Goal: Task Accomplishment & Management: Manage account settings

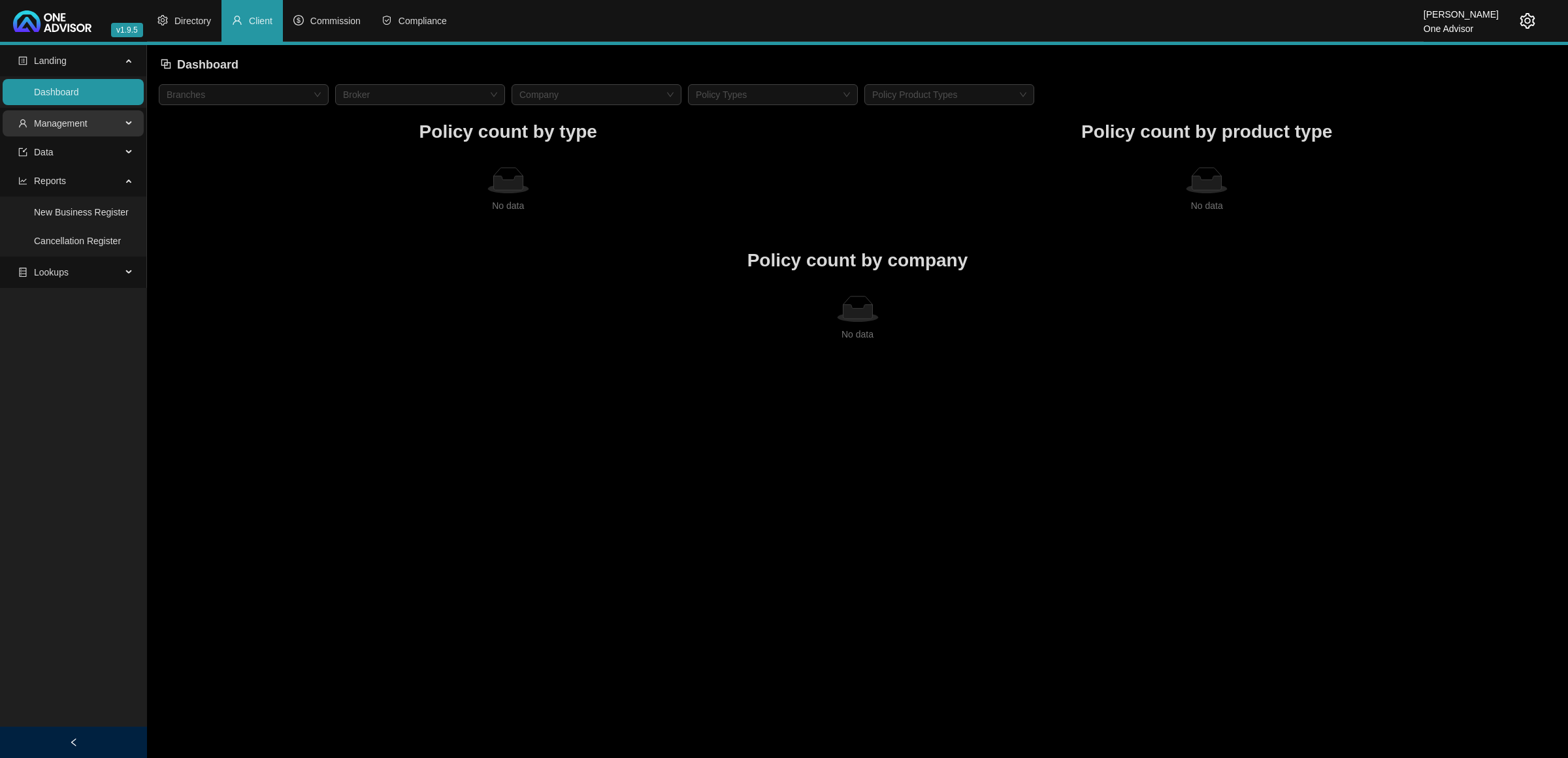
click at [93, 126] on span "Management" at bounding box center [70, 124] width 103 height 26
click at [182, 36] on li "Directory" at bounding box center [184, 20] width 74 height 41
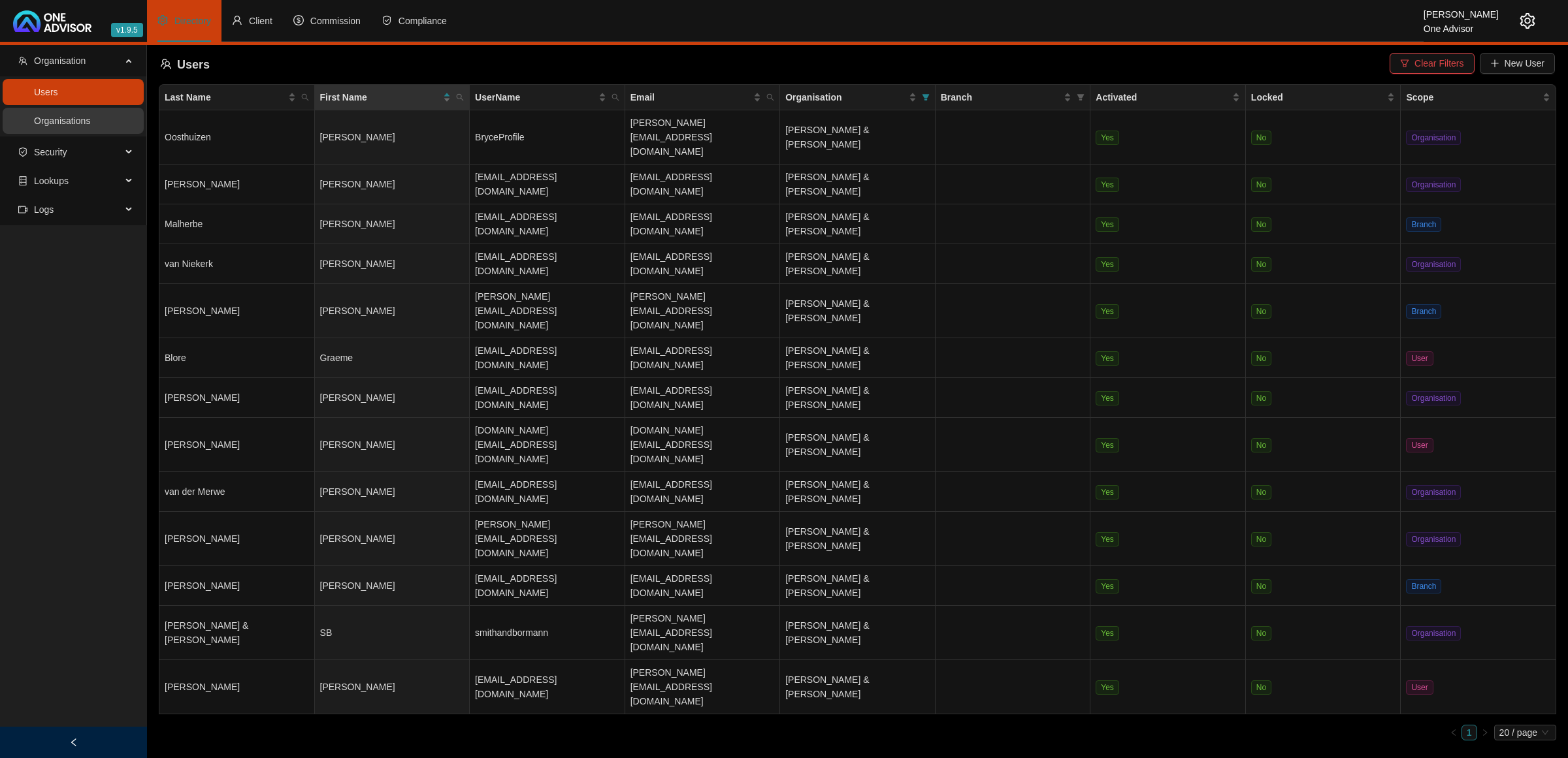
click at [90, 119] on link "Organisations" at bounding box center [62, 121] width 56 height 11
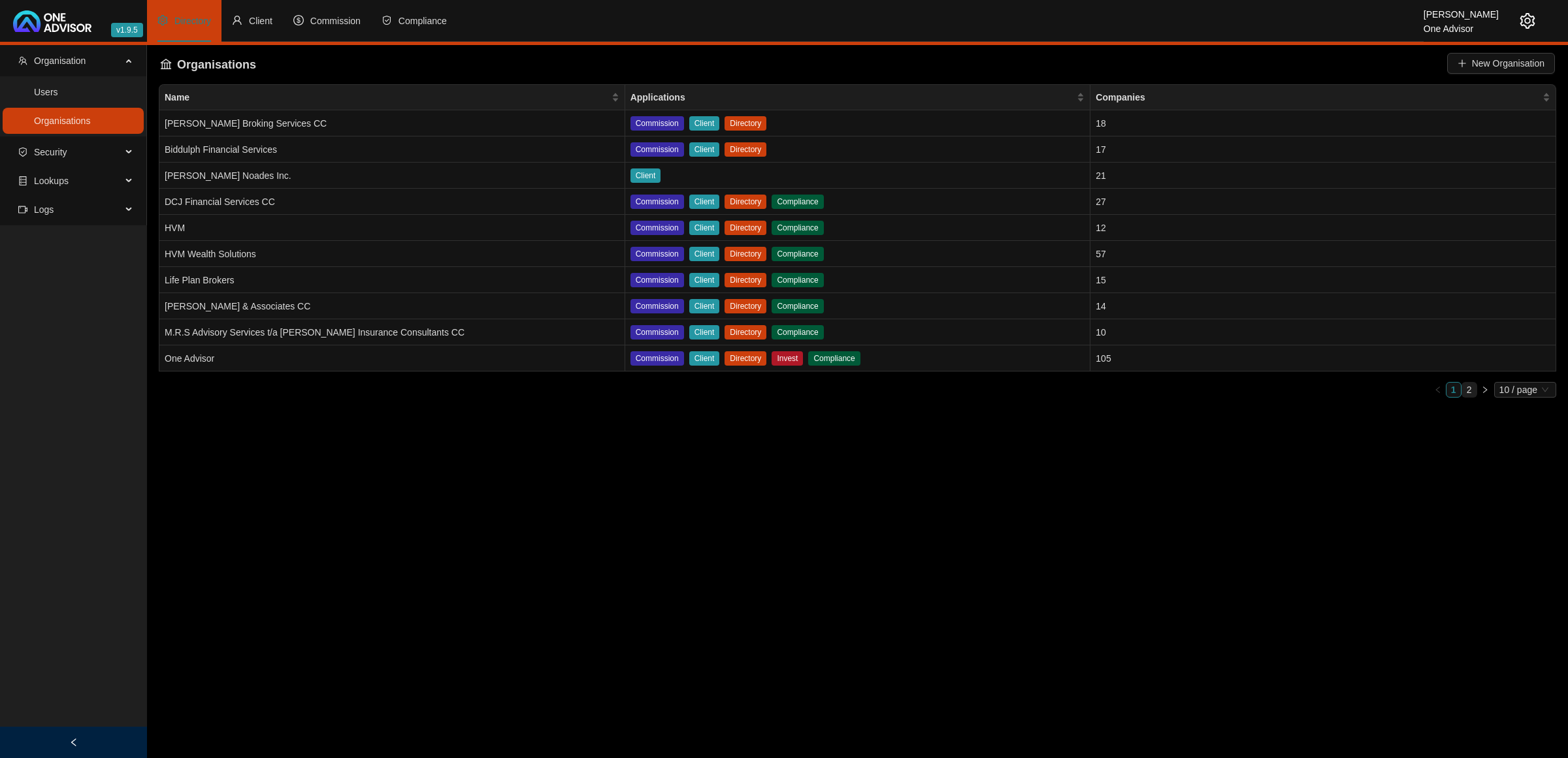
click at [1471, 387] on link "2" at bounding box center [1469, 390] width 14 height 14
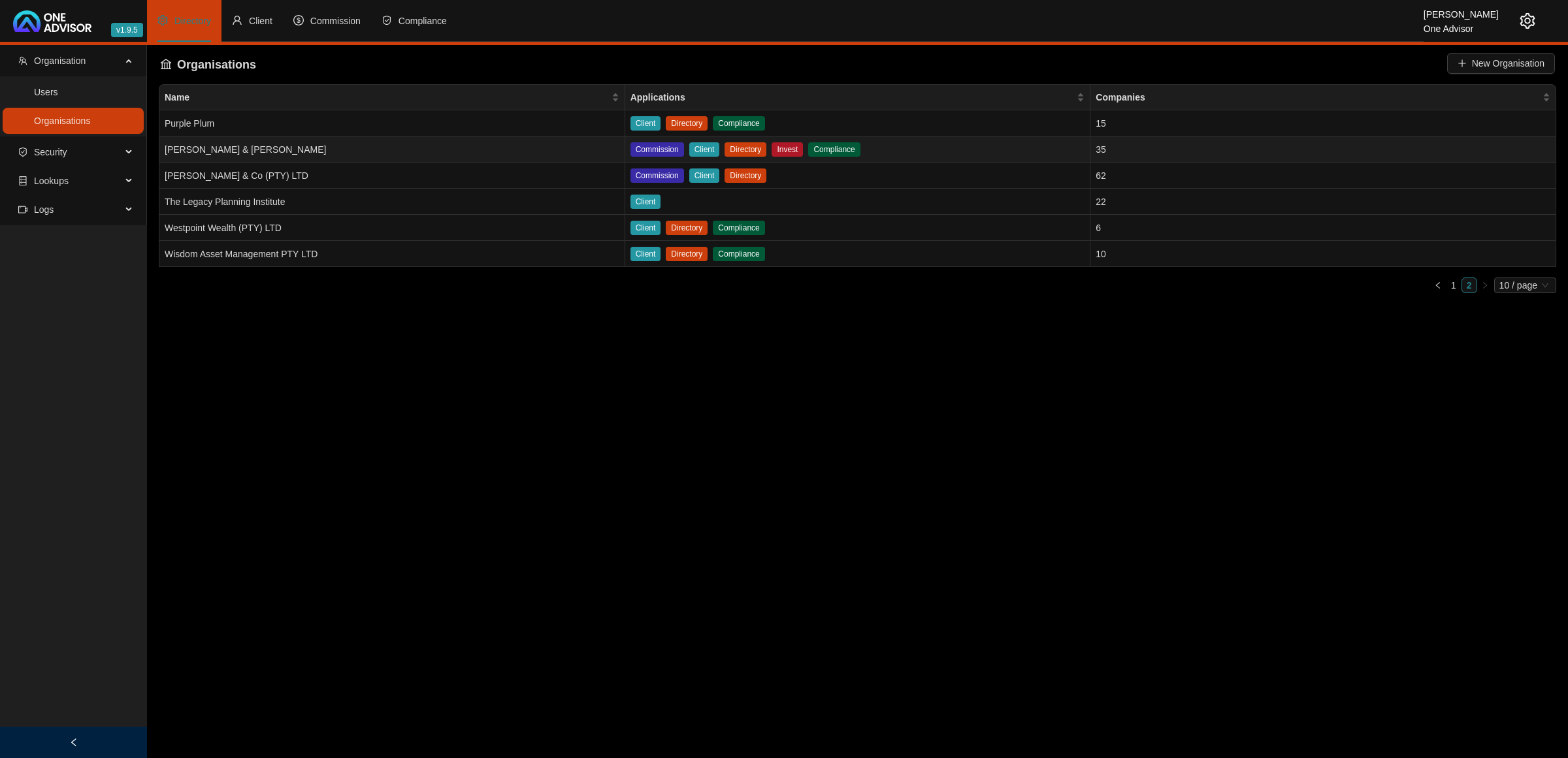
click at [263, 149] on td "[PERSON_NAME] & [PERSON_NAME]" at bounding box center [392, 149] width 466 height 26
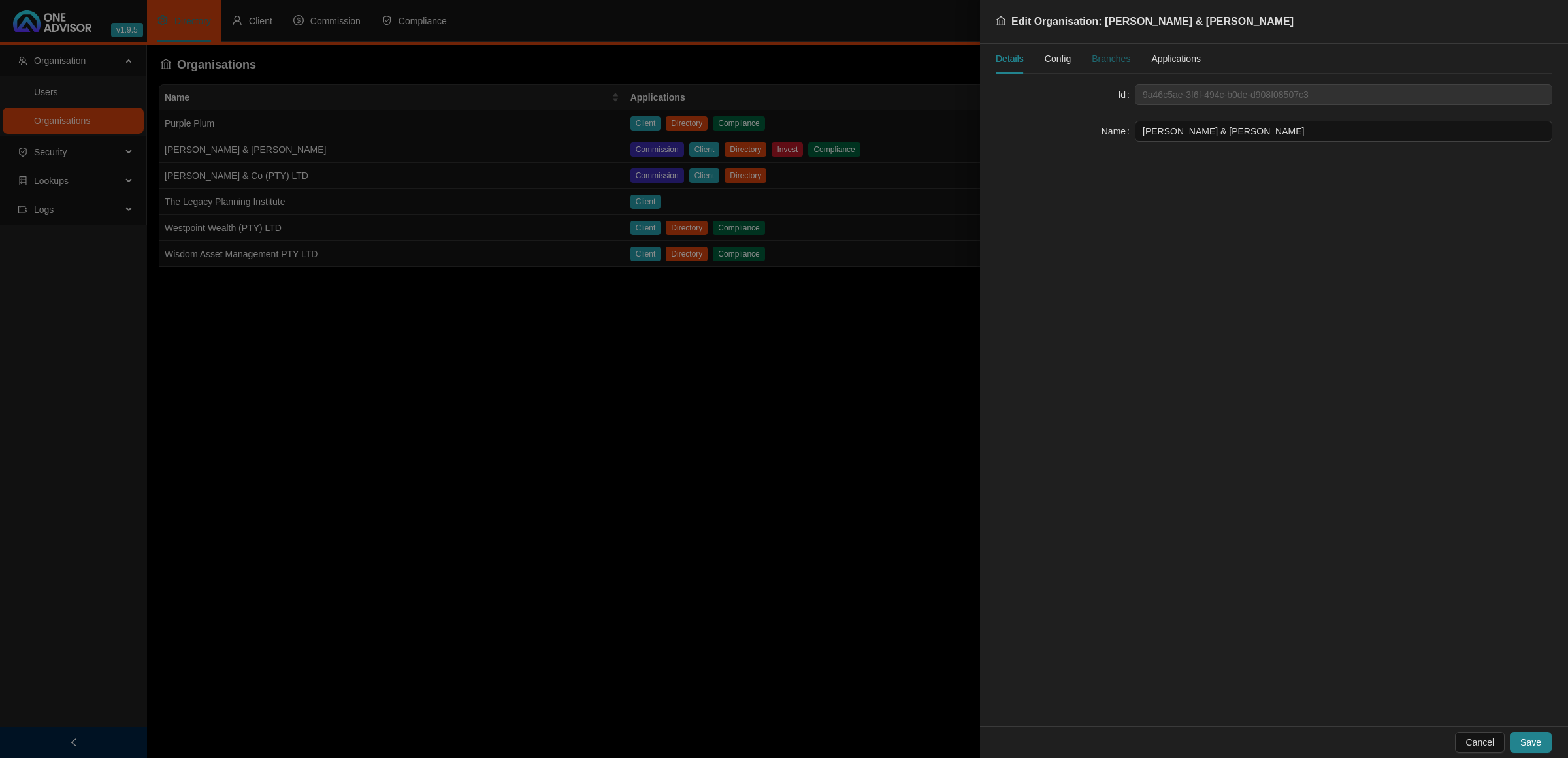
click at [1108, 59] on div "Branches" at bounding box center [1111, 59] width 39 height 14
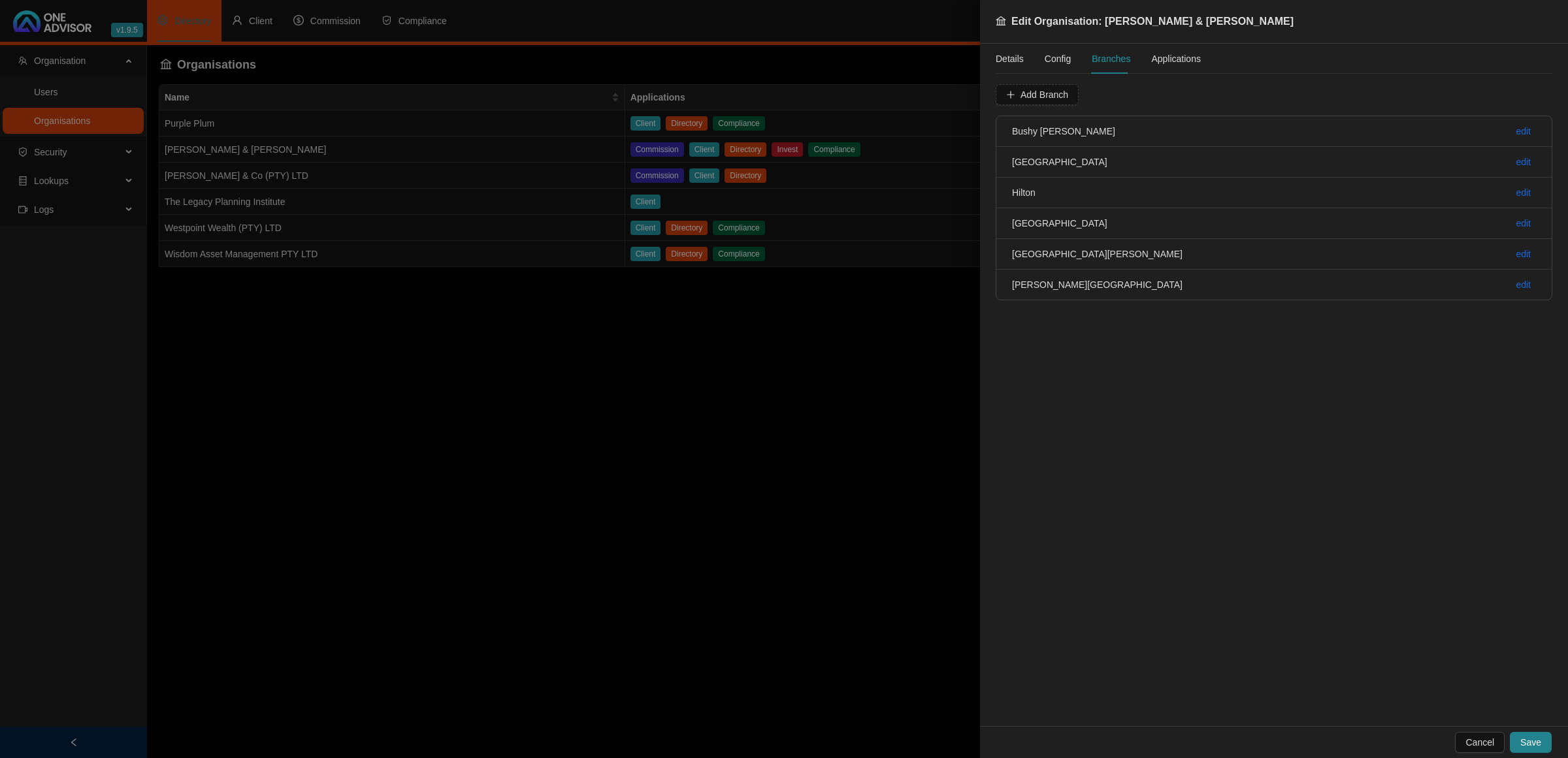
click at [1155, 54] on span "Applications" at bounding box center [1175, 59] width 49 height 9
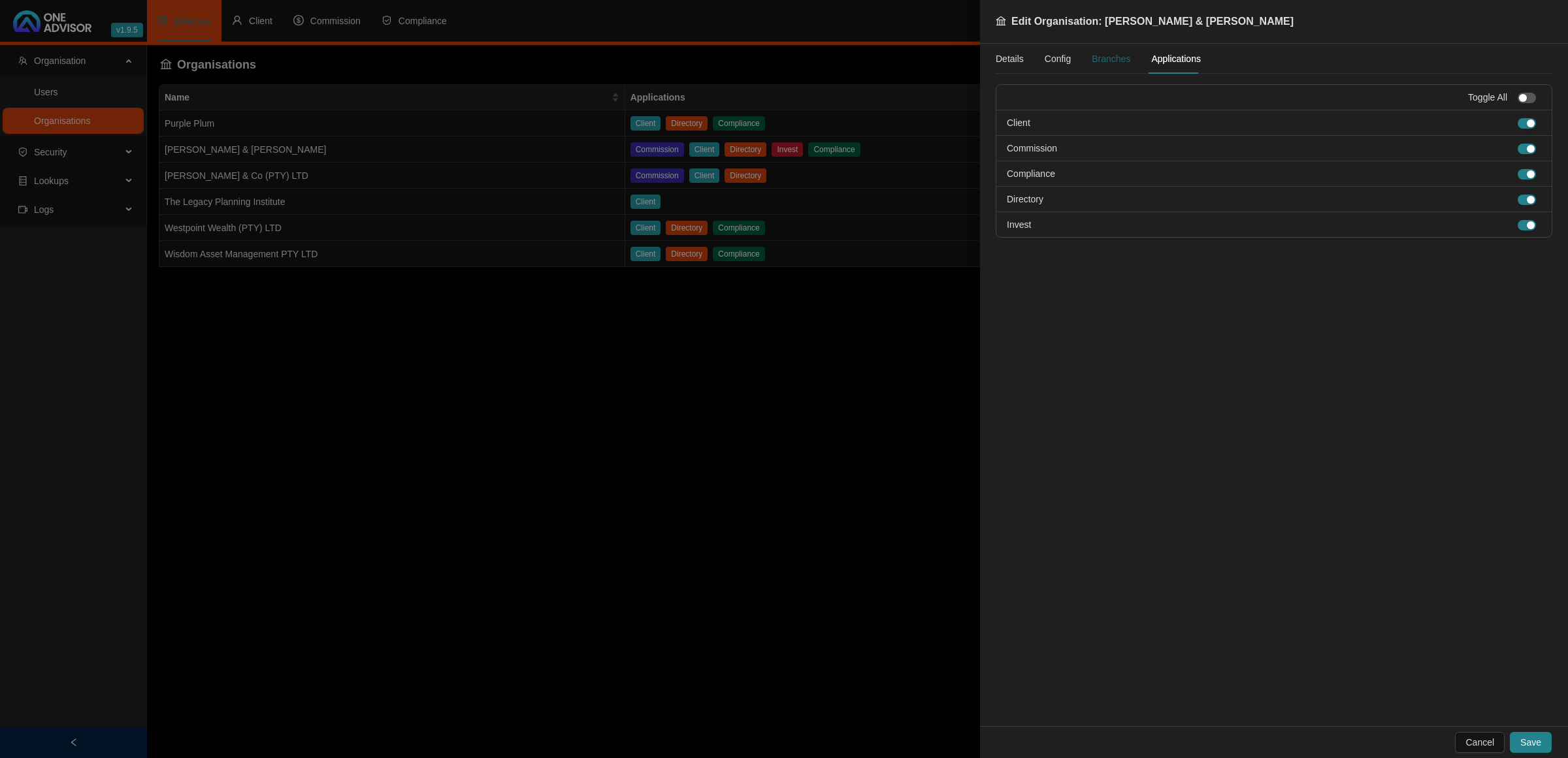
click at [1111, 57] on div "Branches" at bounding box center [1111, 59] width 39 height 14
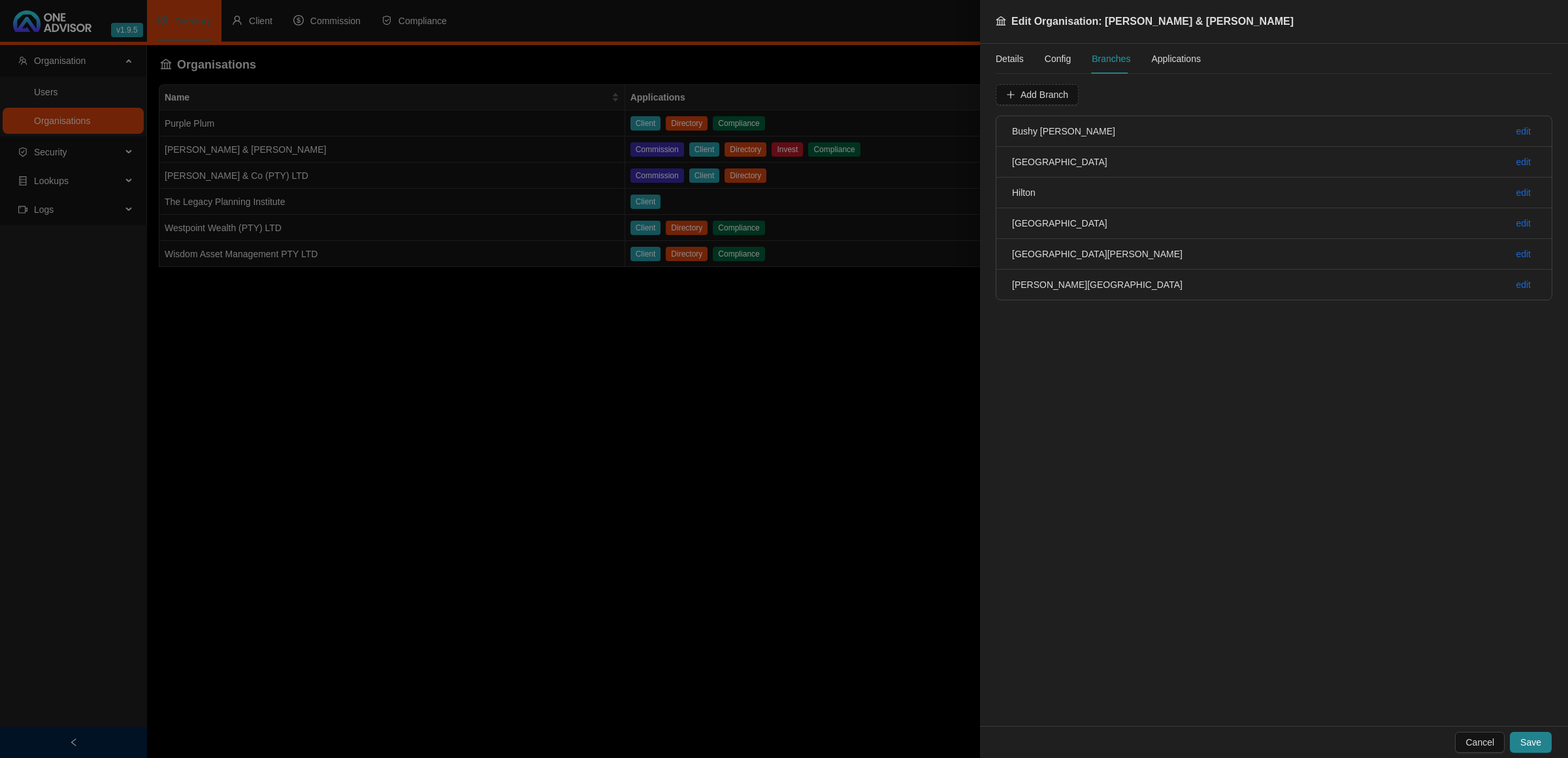
click at [1065, 57] on span "Config" at bounding box center [1057, 59] width 26 height 9
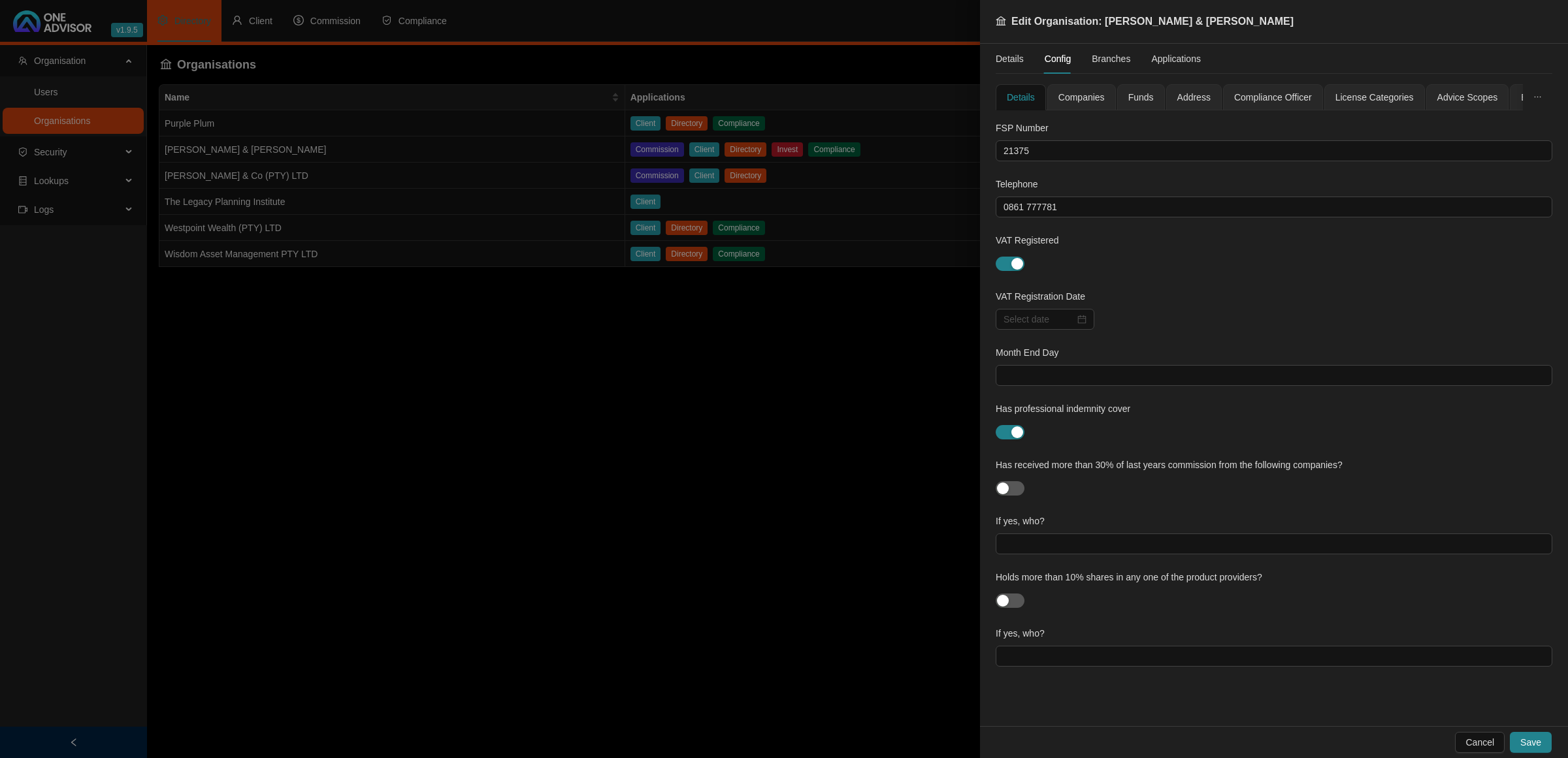
click at [1363, 98] on span "License Categories" at bounding box center [1374, 97] width 78 height 9
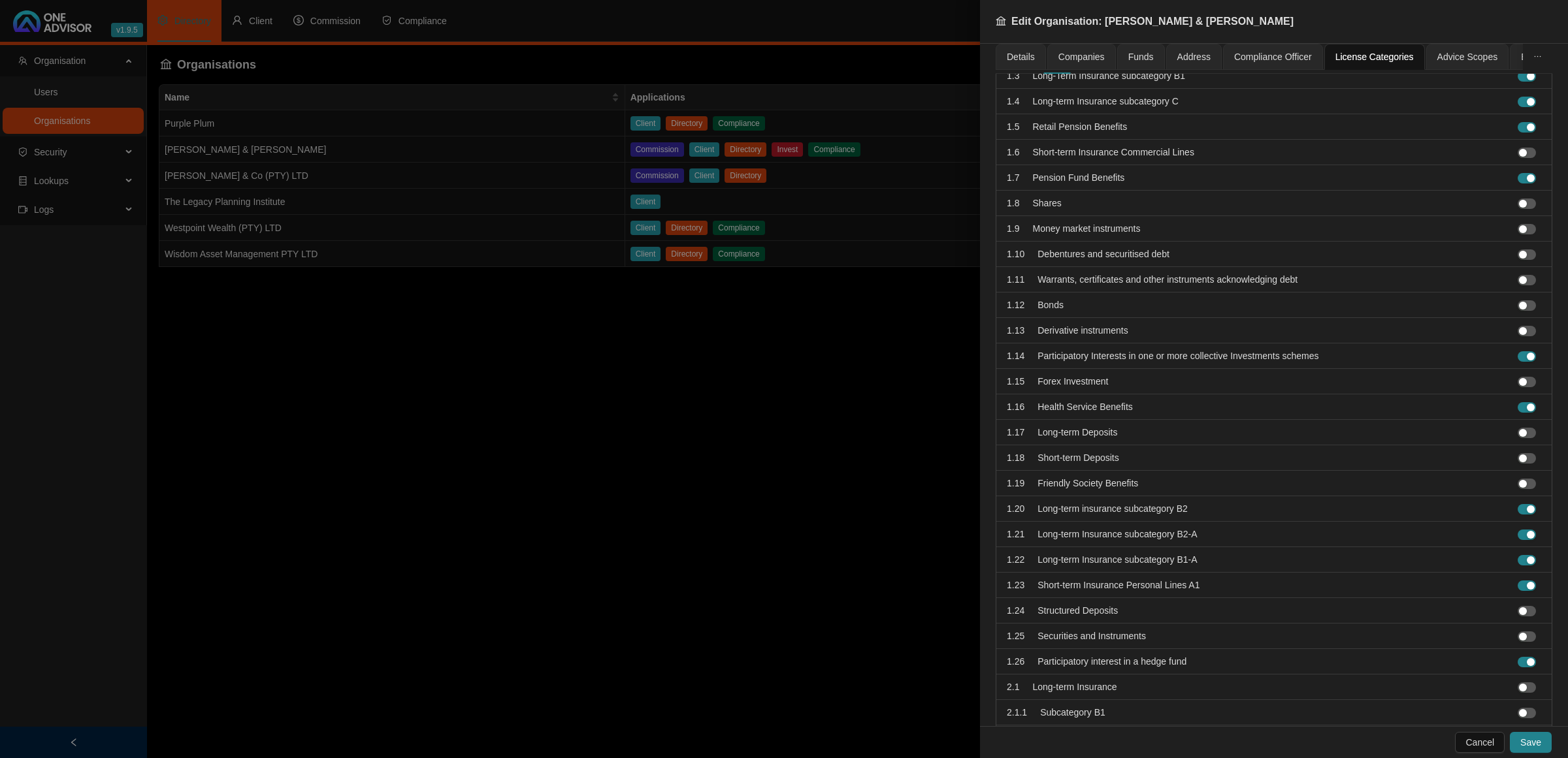
scroll to position [124, 0]
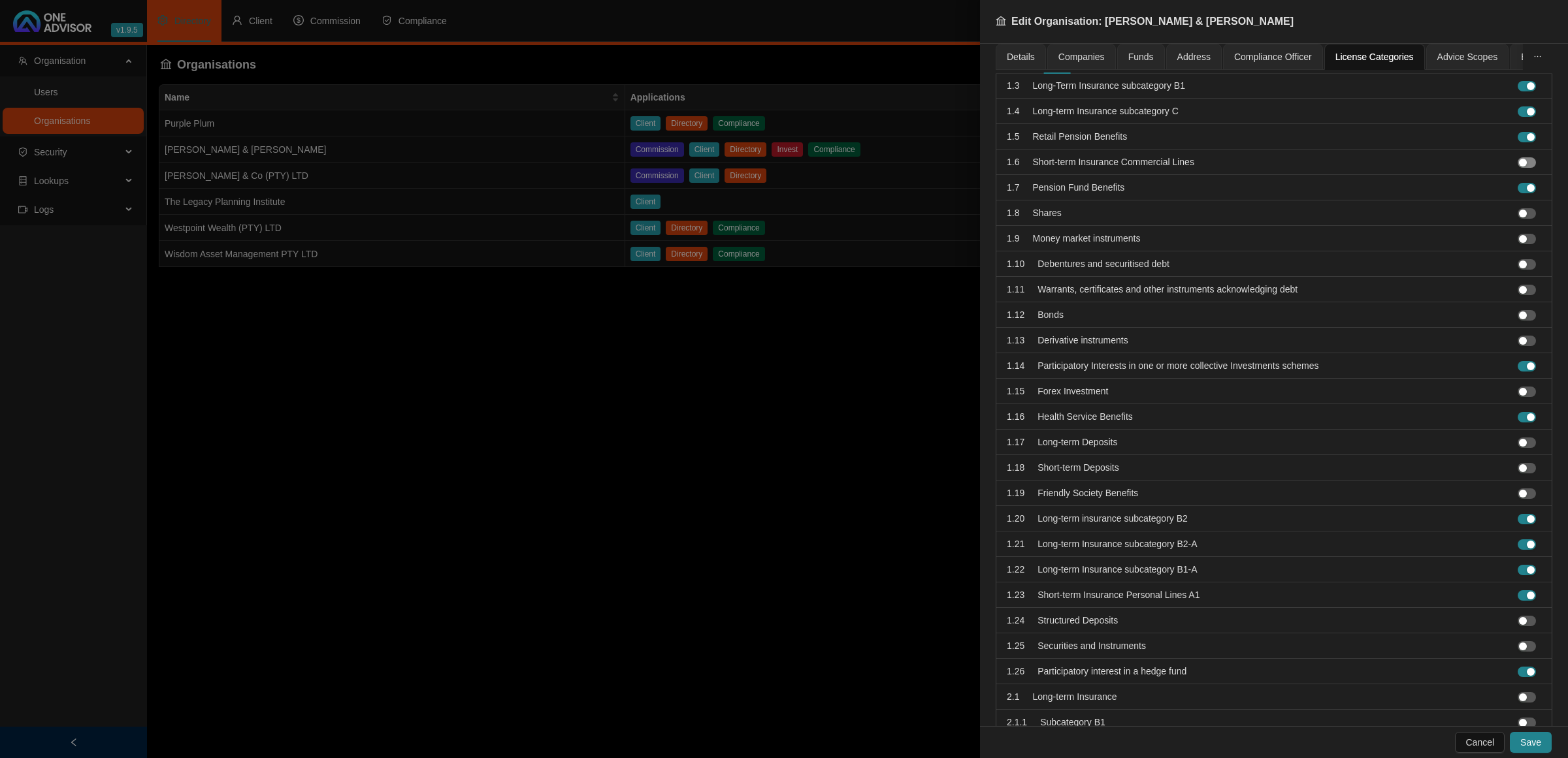
click at [1517, 165] on span "button" at bounding box center [1526, 163] width 18 height 11
click at [1524, 742] on span "Save" at bounding box center [1530, 742] width 21 height 14
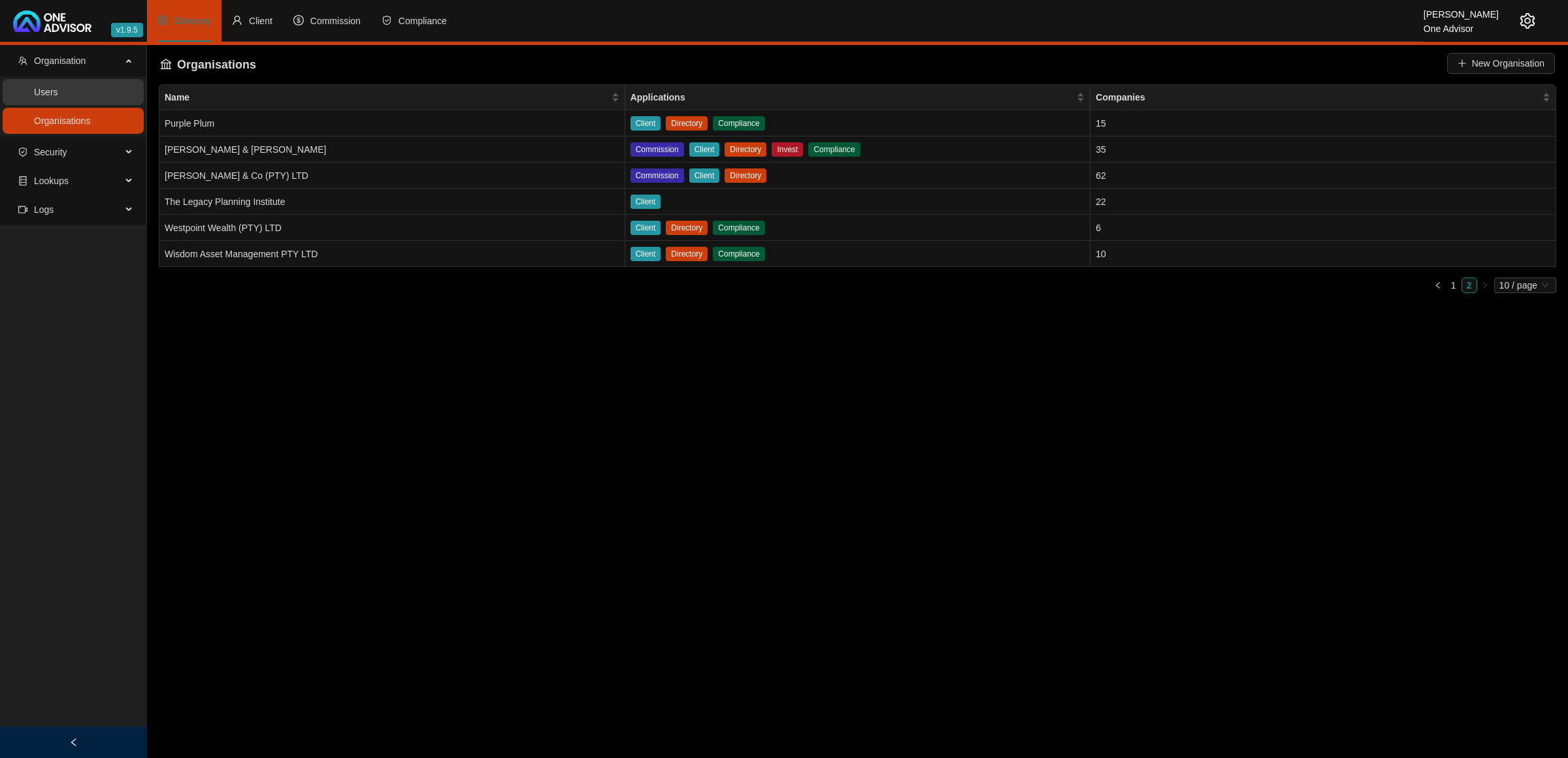
click at [58, 97] on link "Users" at bounding box center [46, 92] width 24 height 11
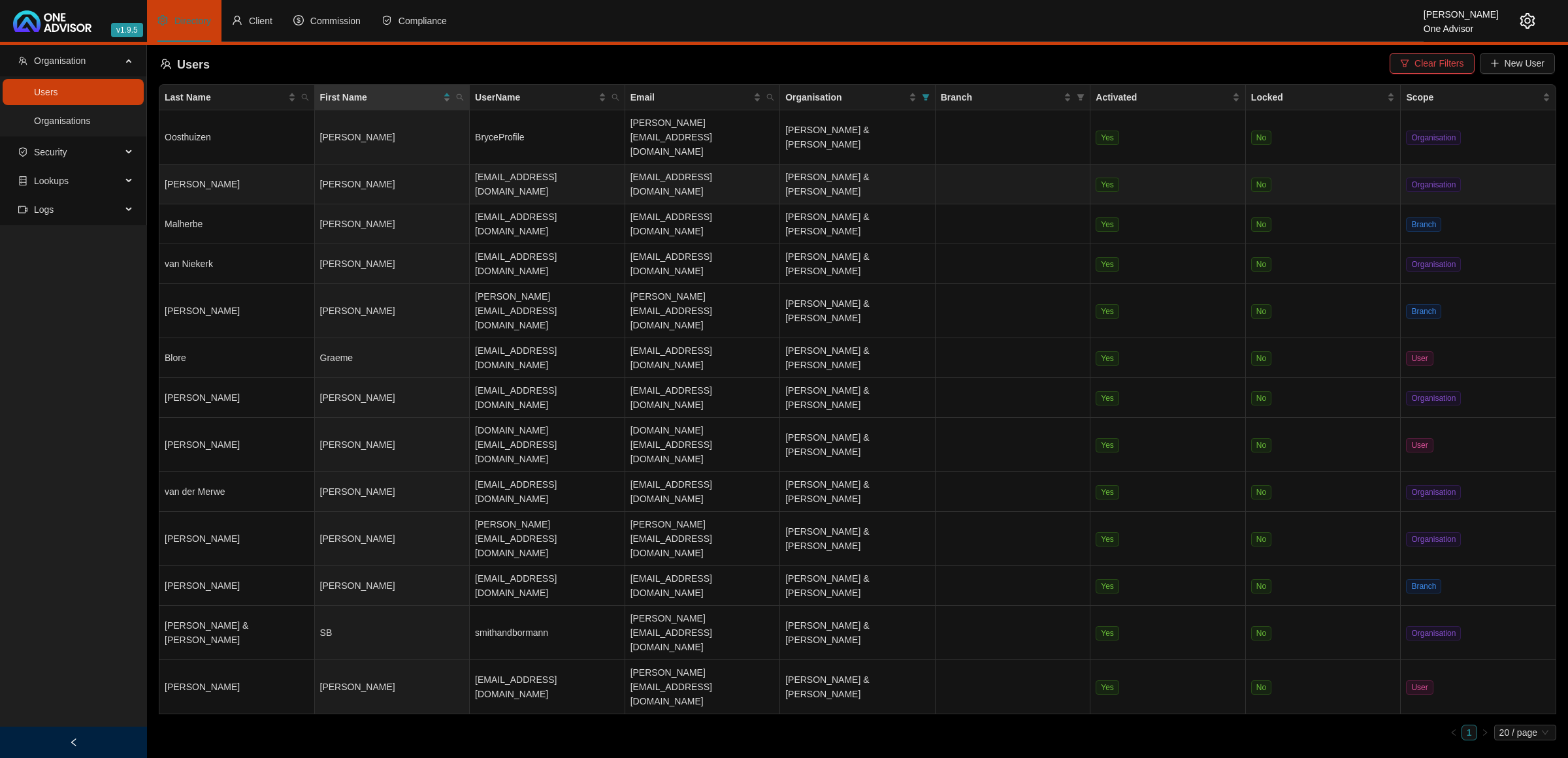
click at [453, 165] on td "[PERSON_NAME]" at bounding box center [393, 184] width 155 height 40
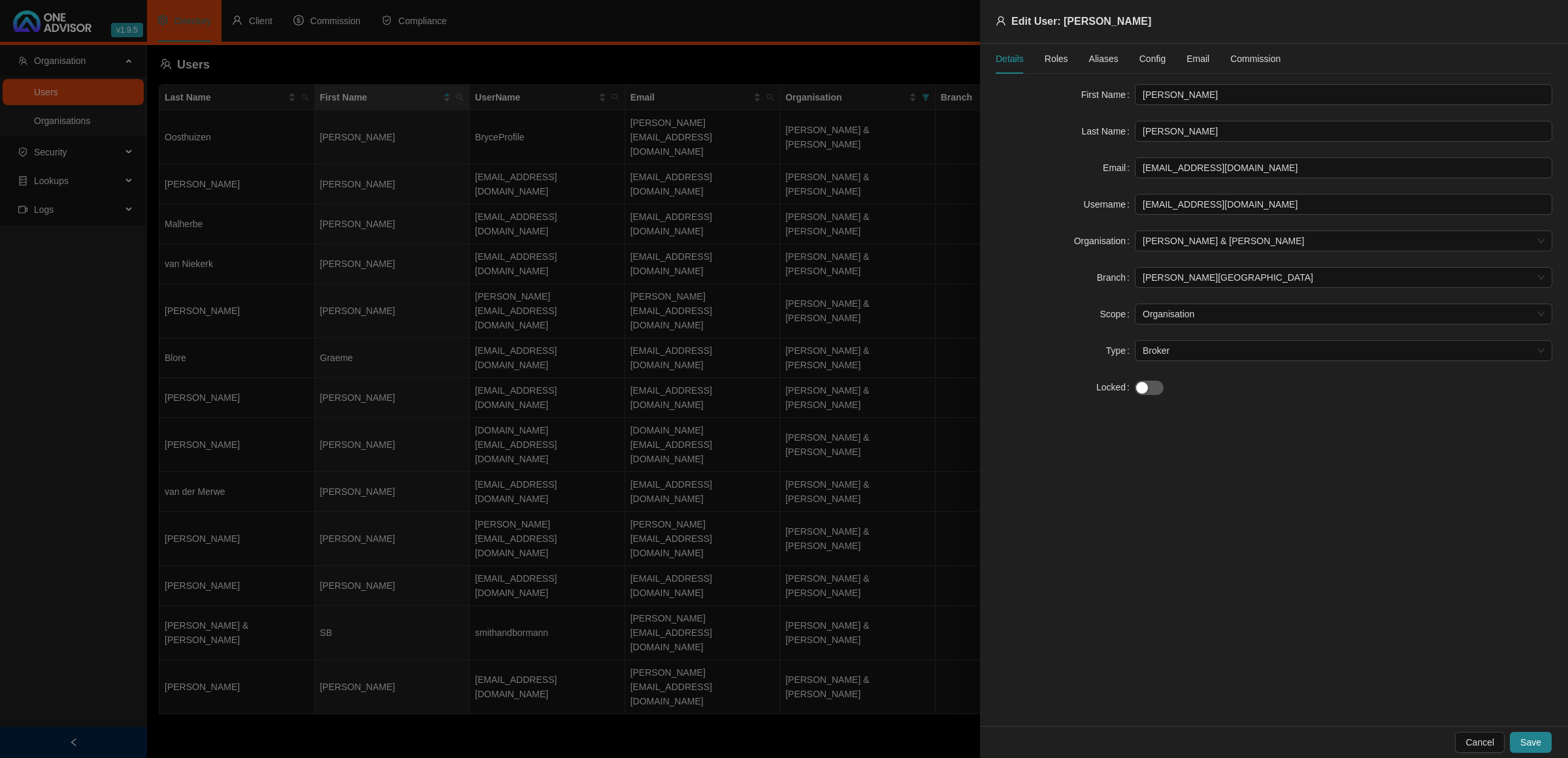
click at [1151, 54] on span "Config" at bounding box center [1152, 59] width 26 height 9
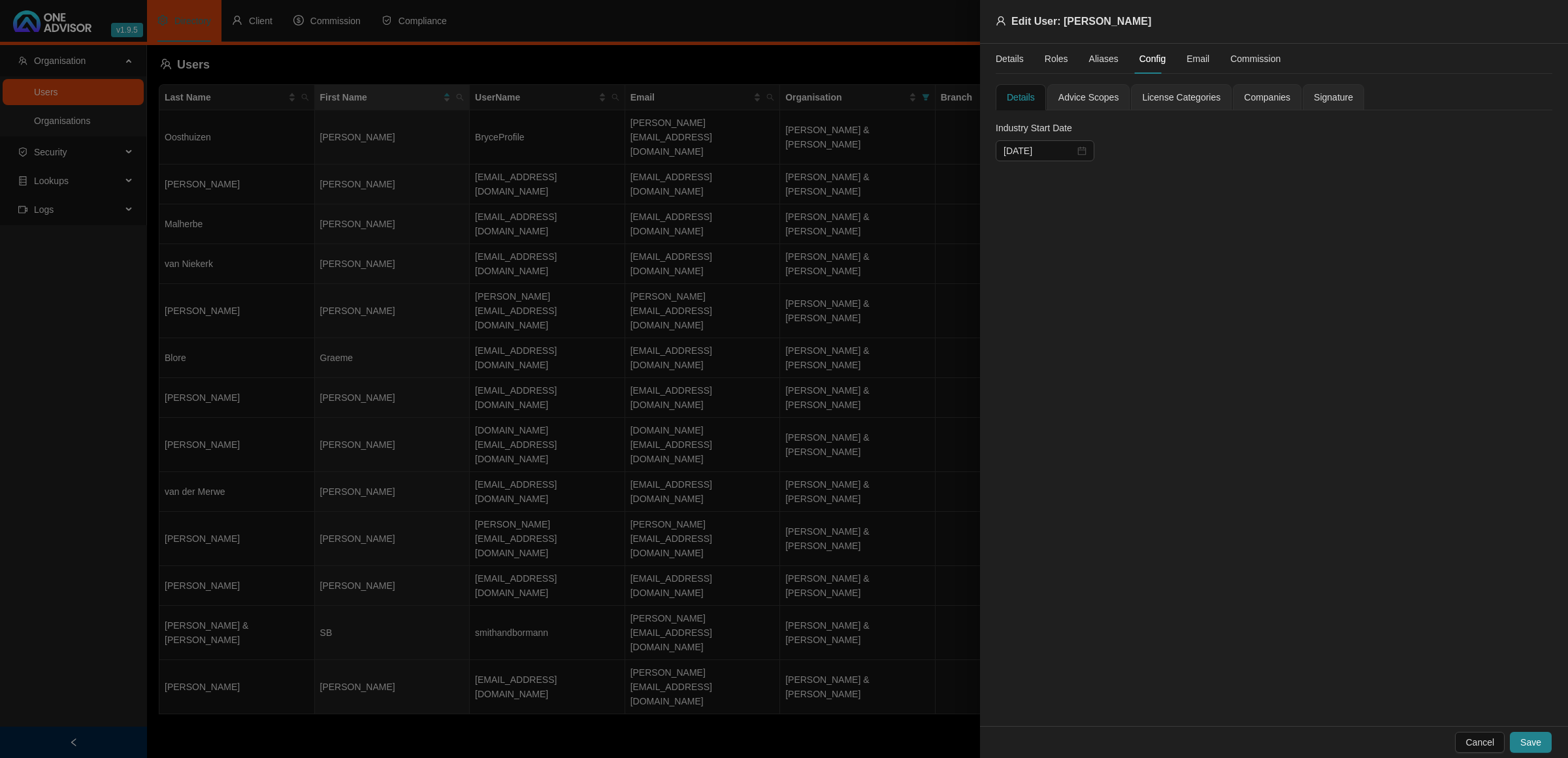
click at [1157, 96] on span "License Categories" at bounding box center [1181, 97] width 78 height 9
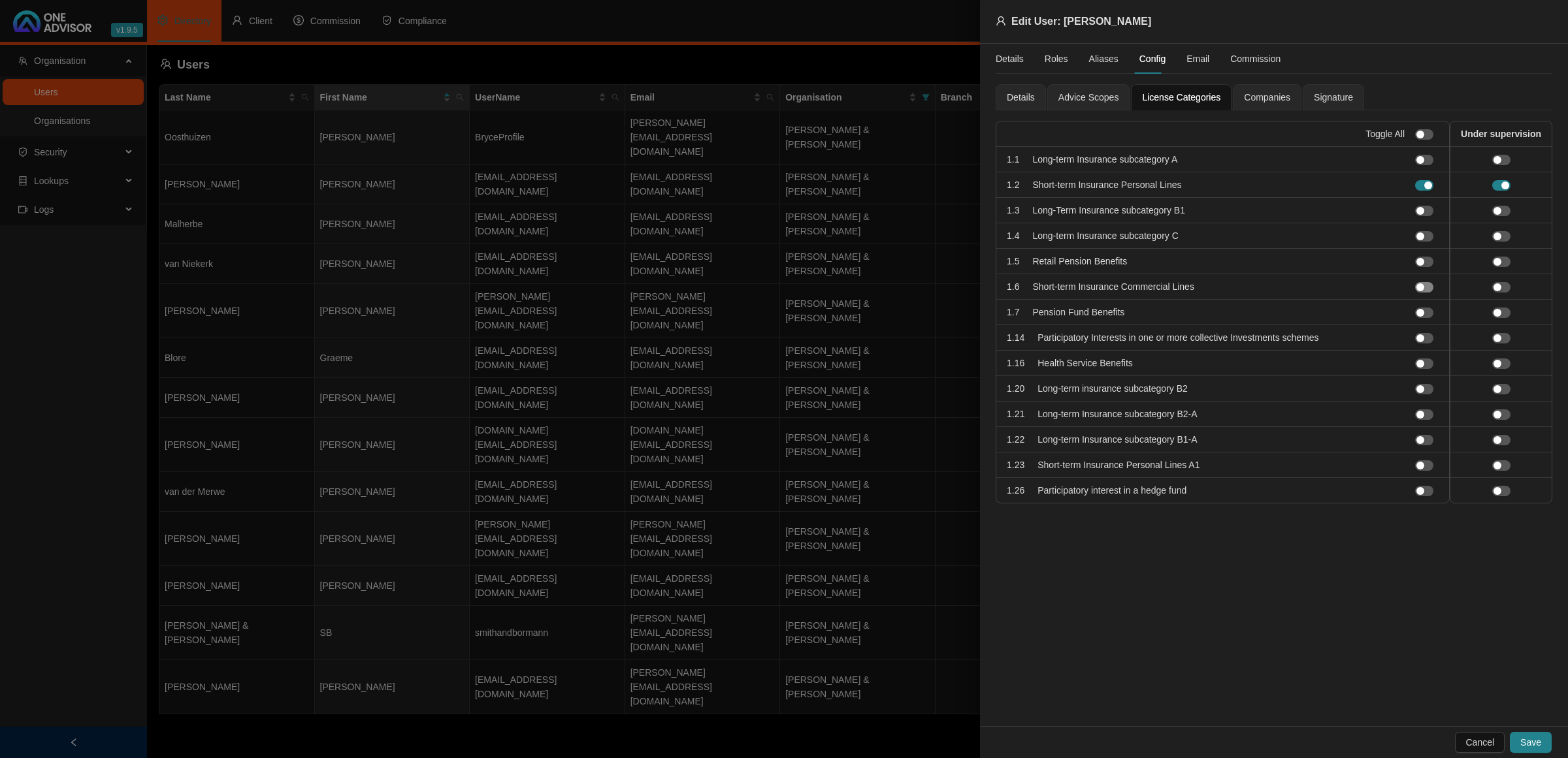
click at [1424, 289] on div "button" at bounding box center [1420, 287] width 8 height 8
drag, startPoint x: 1503, startPoint y: 287, endPoint x: 1487, endPoint y: 294, distance: 17.5
click at [1501, 288] on div "button" at bounding box center [1498, 287] width 8 height 8
click at [1536, 745] on span "Save" at bounding box center [1530, 742] width 21 height 14
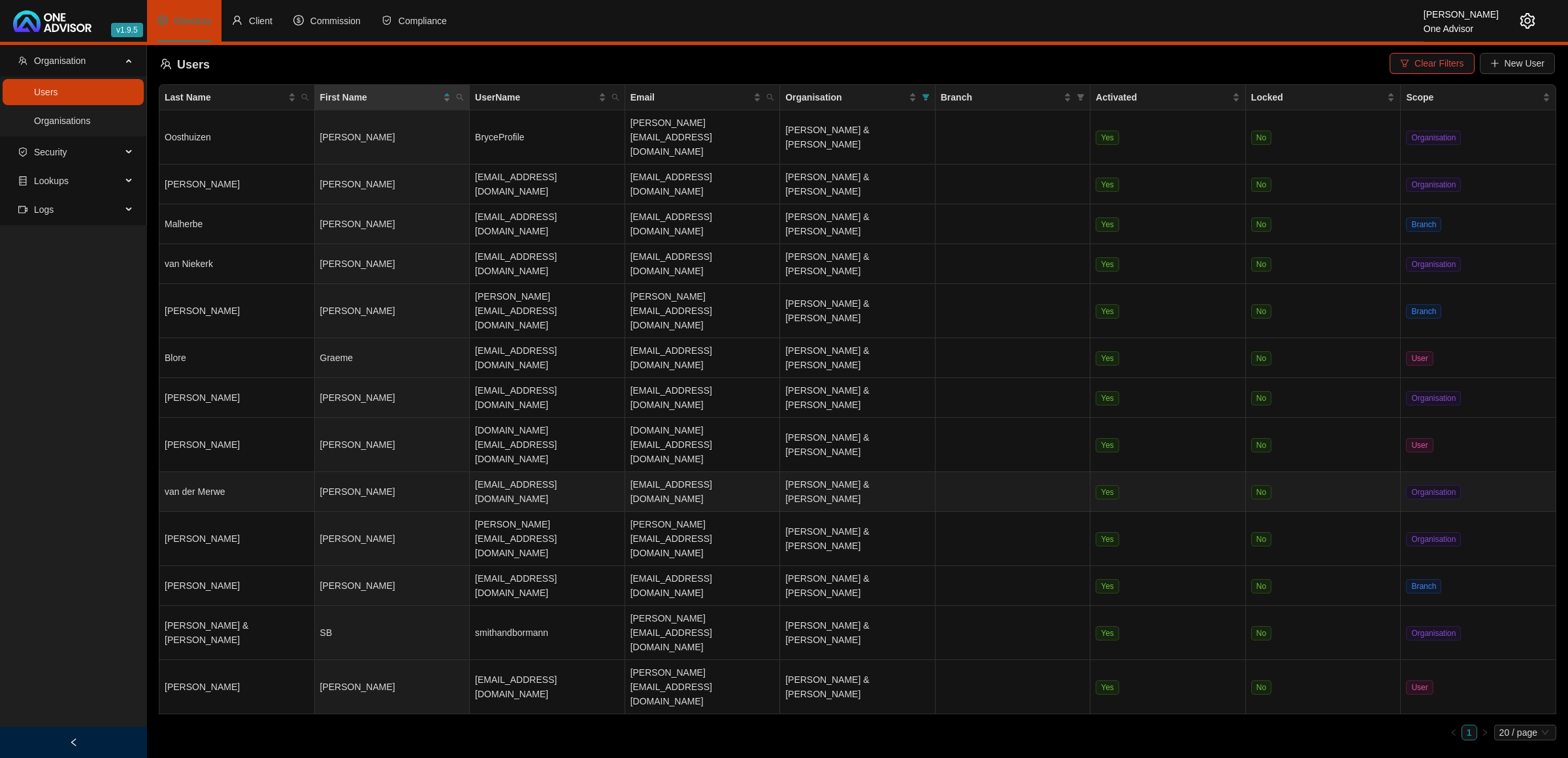
click at [263, 472] on td "van der Merwe" at bounding box center [237, 492] width 155 height 40
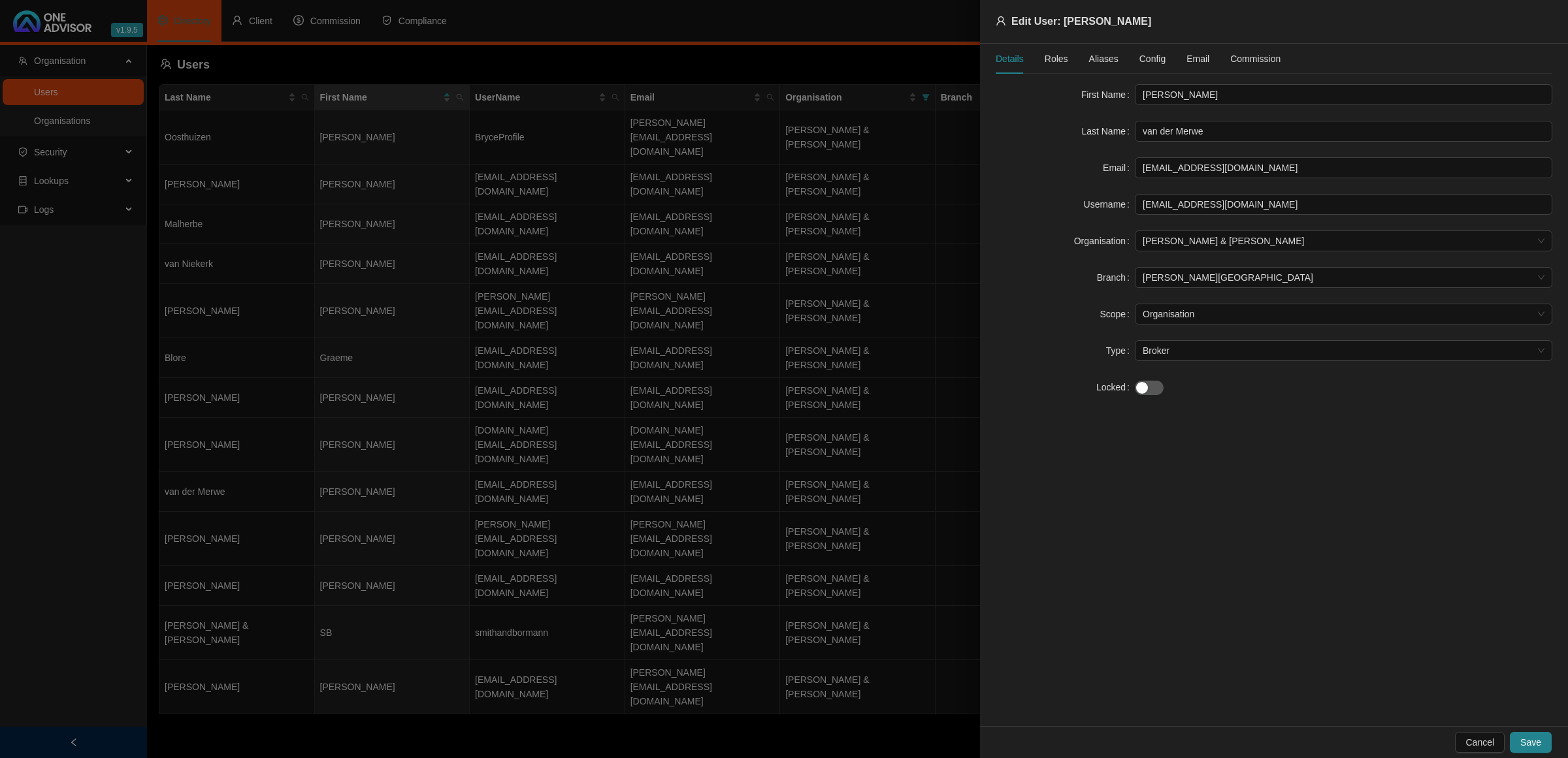
click at [1140, 57] on span "Config" at bounding box center [1152, 59] width 26 height 9
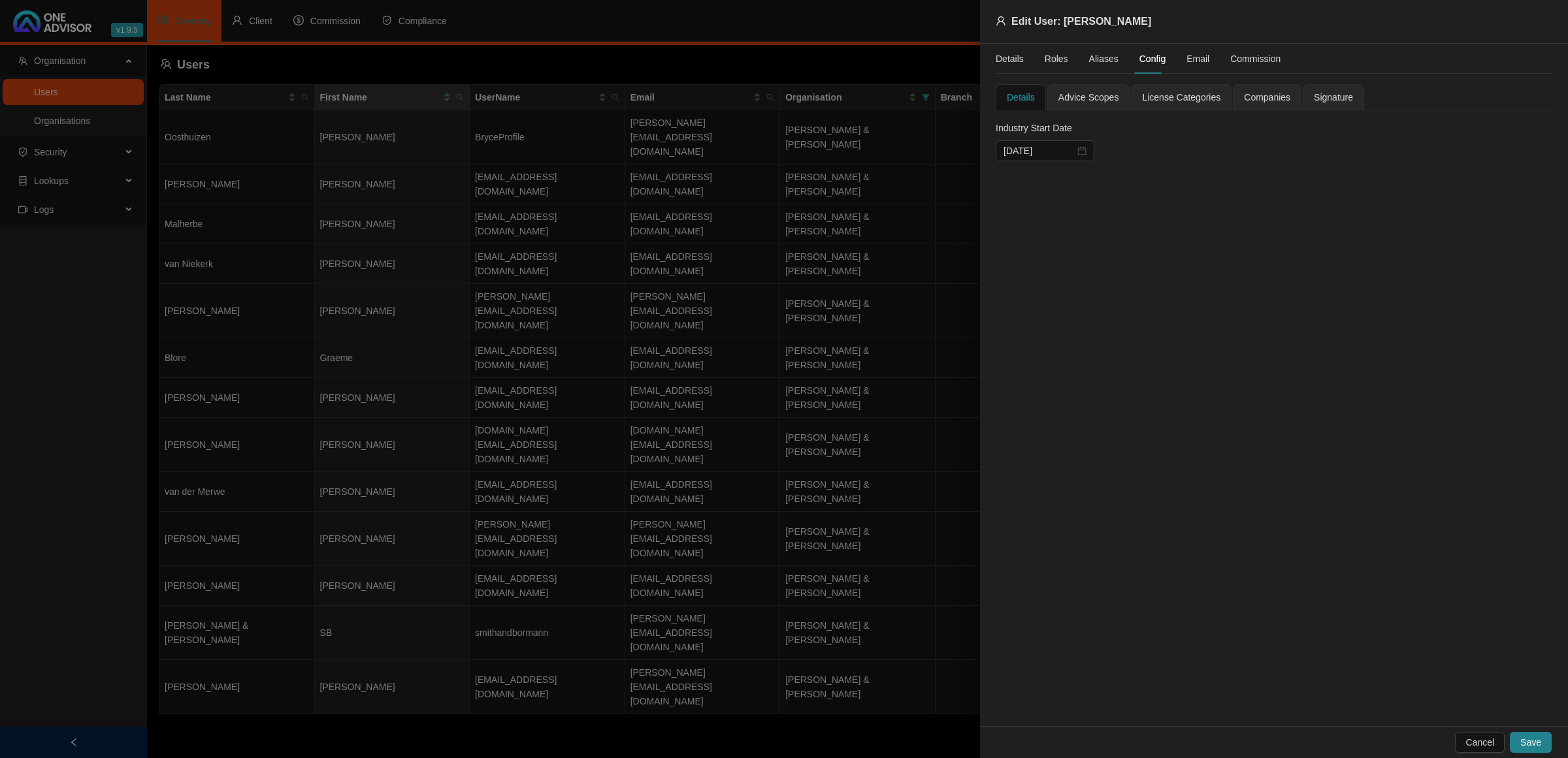
click at [1176, 88] on div "License Categories" at bounding box center [1181, 97] width 101 height 26
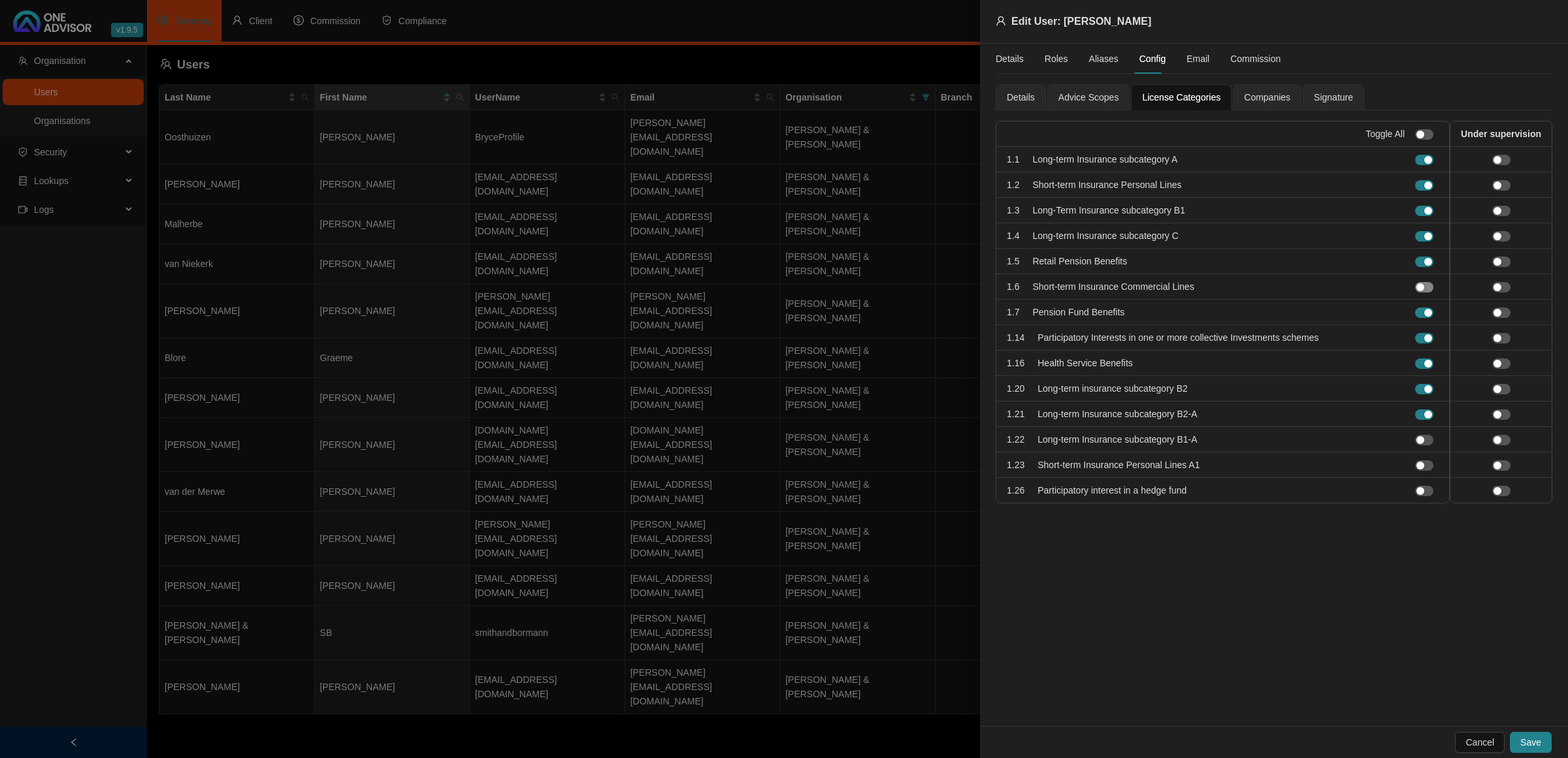
click at [1431, 284] on span "button" at bounding box center [1424, 287] width 18 height 11
click at [1496, 288] on div "button" at bounding box center [1498, 287] width 8 height 8
click at [1529, 739] on span "Save" at bounding box center [1530, 742] width 21 height 14
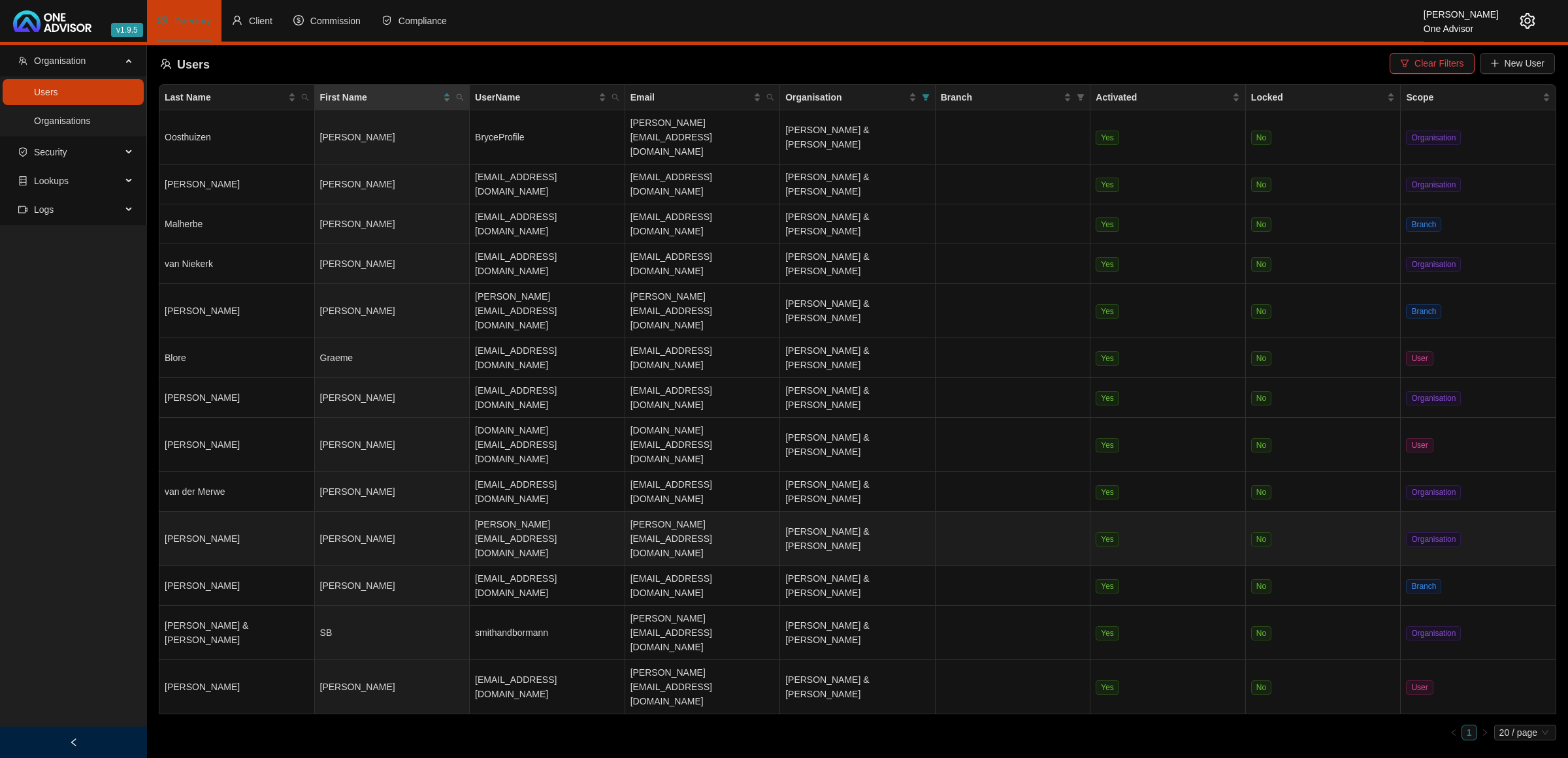
click at [368, 512] on td "[PERSON_NAME]" at bounding box center [393, 539] width 155 height 54
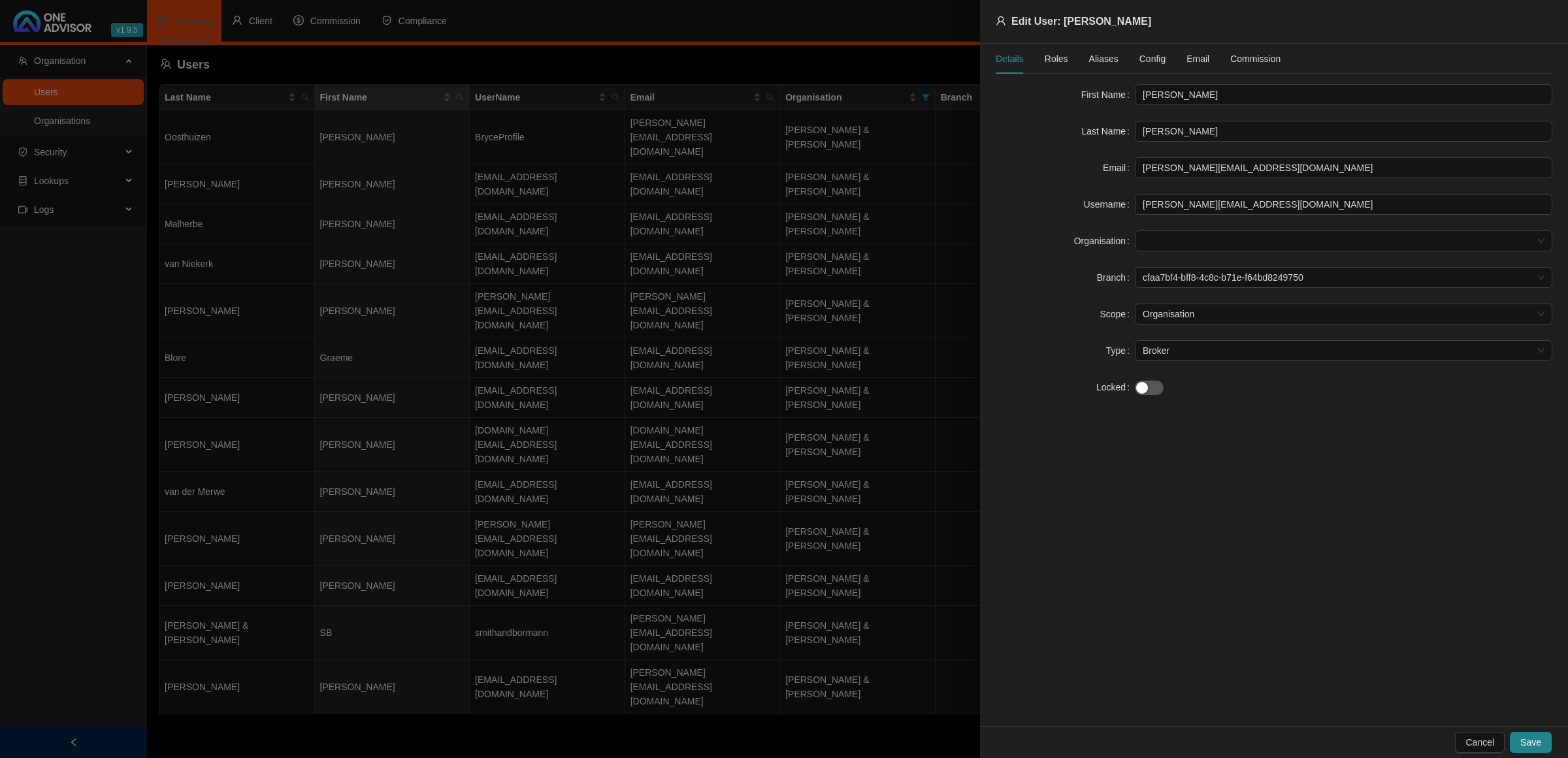
click at [1148, 55] on span "Config" at bounding box center [1152, 59] width 26 height 9
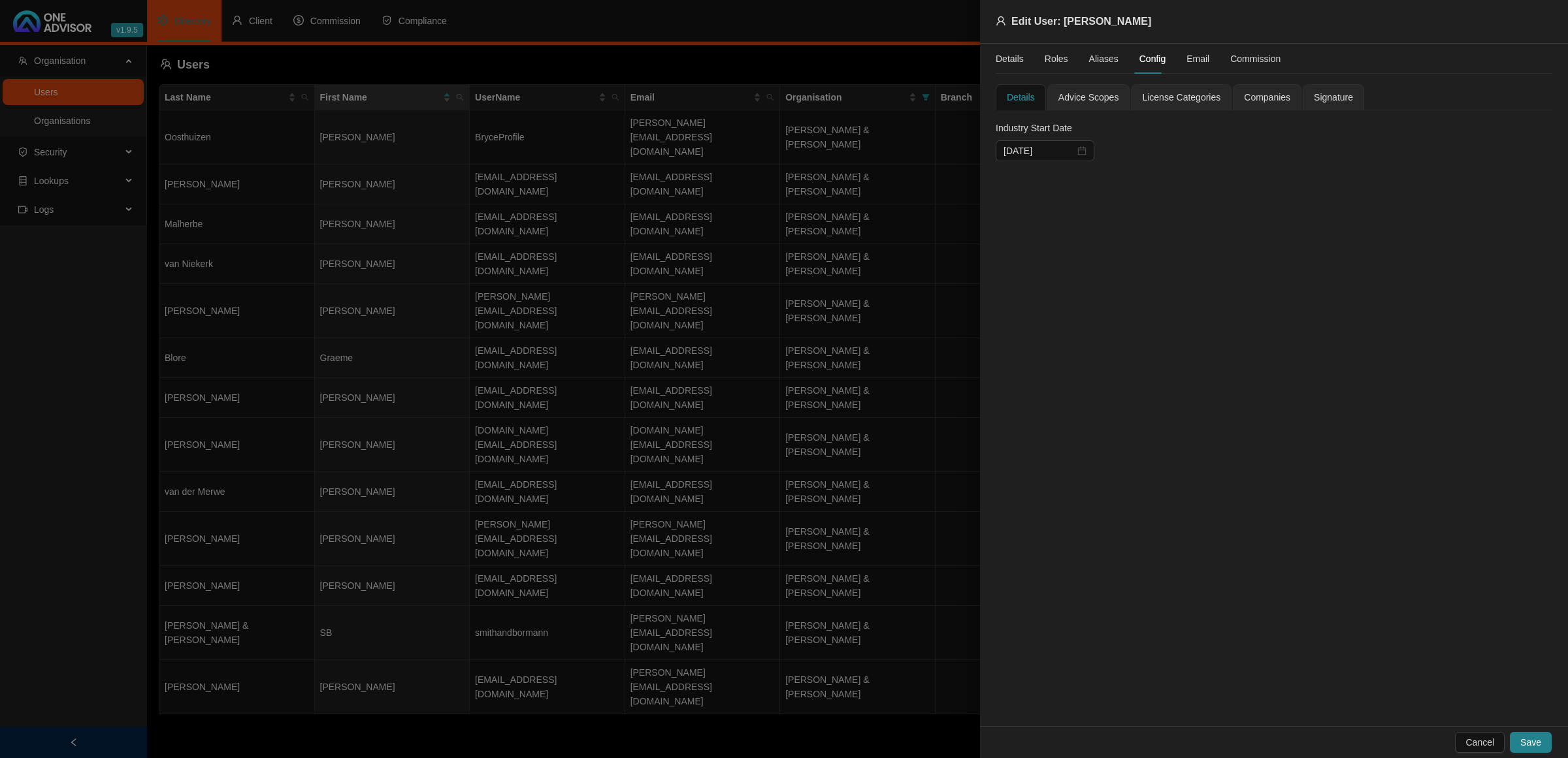
click at [1194, 96] on span "License Categories" at bounding box center [1181, 97] width 78 height 9
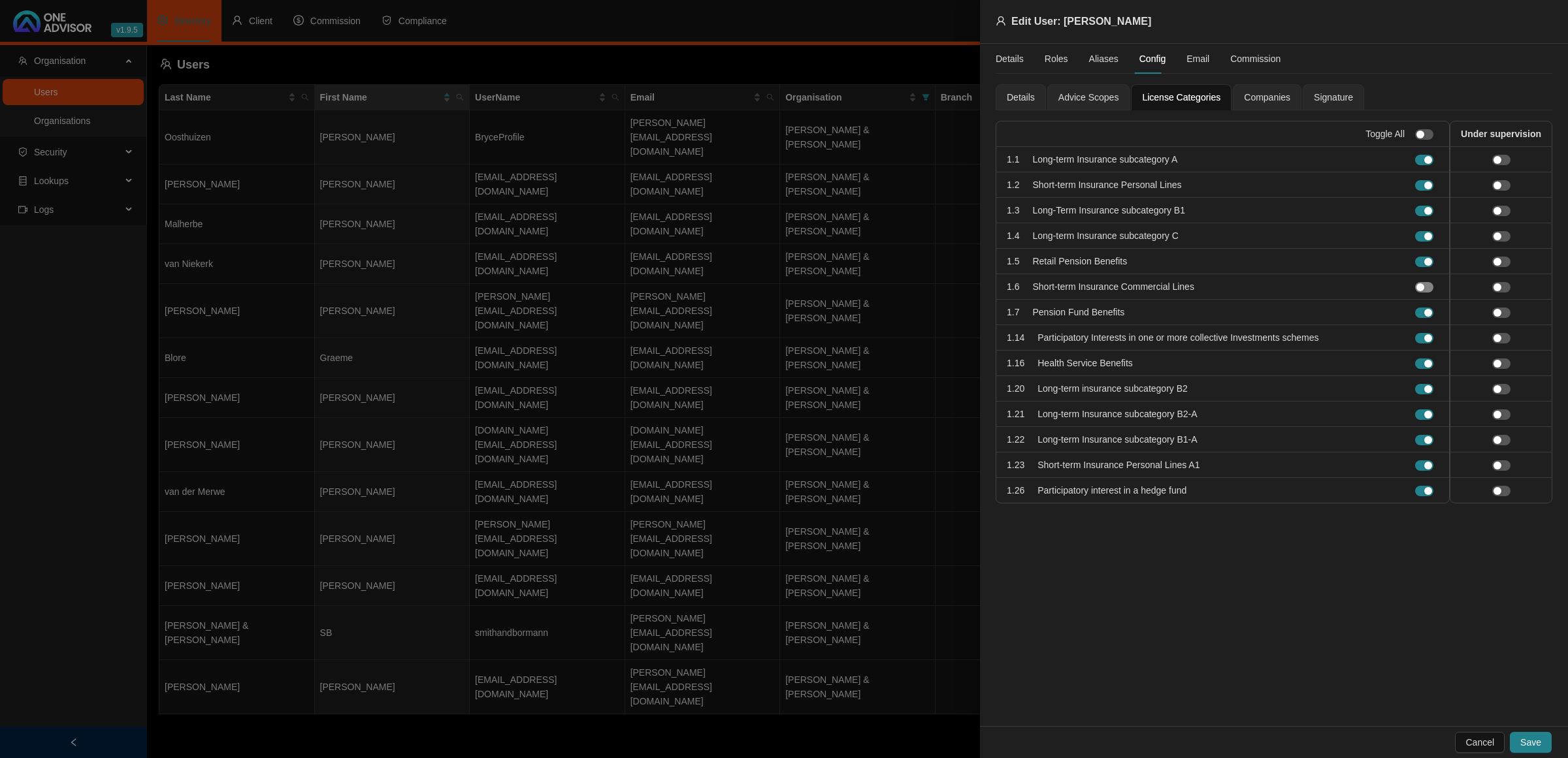
click at [1429, 290] on span "button" at bounding box center [1424, 287] width 18 height 11
click at [1529, 738] on span "Save" at bounding box center [1530, 742] width 21 height 14
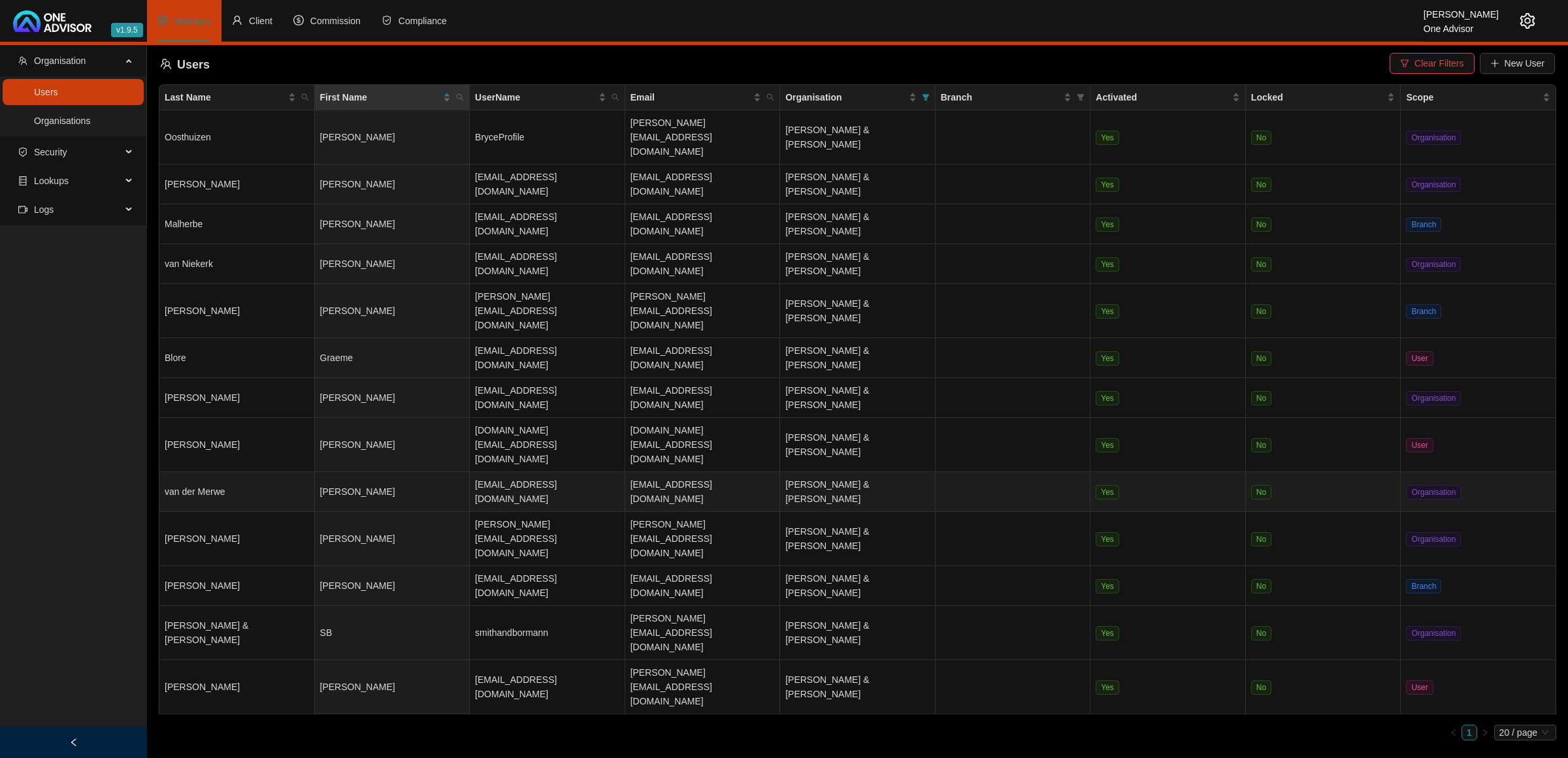
click at [553, 472] on td "[EMAIL_ADDRESS][DOMAIN_NAME]" at bounding box center [547, 492] width 155 height 40
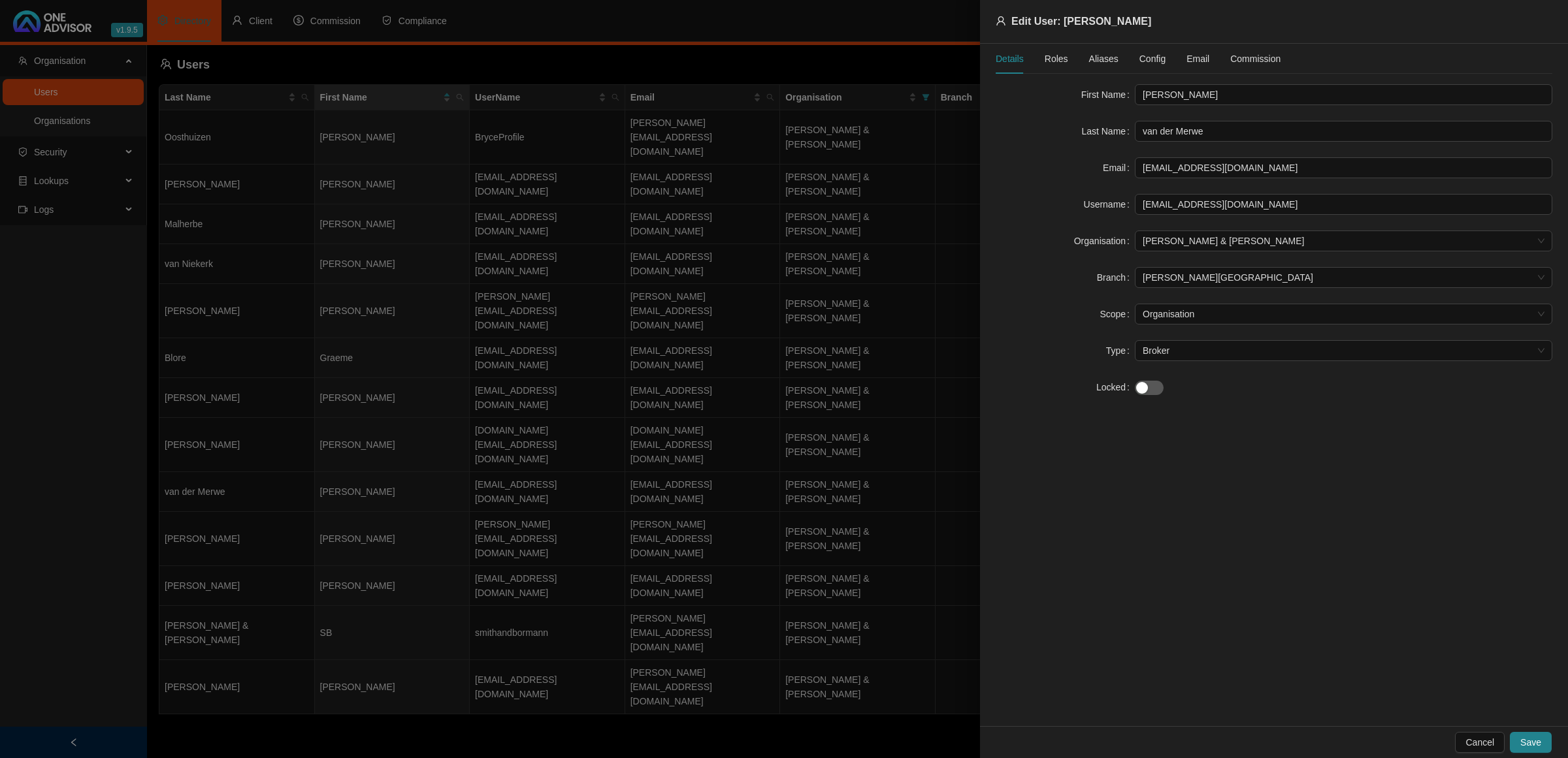
click at [1055, 57] on span "Roles" at bounding box center [1056, 59] width 24 height 9
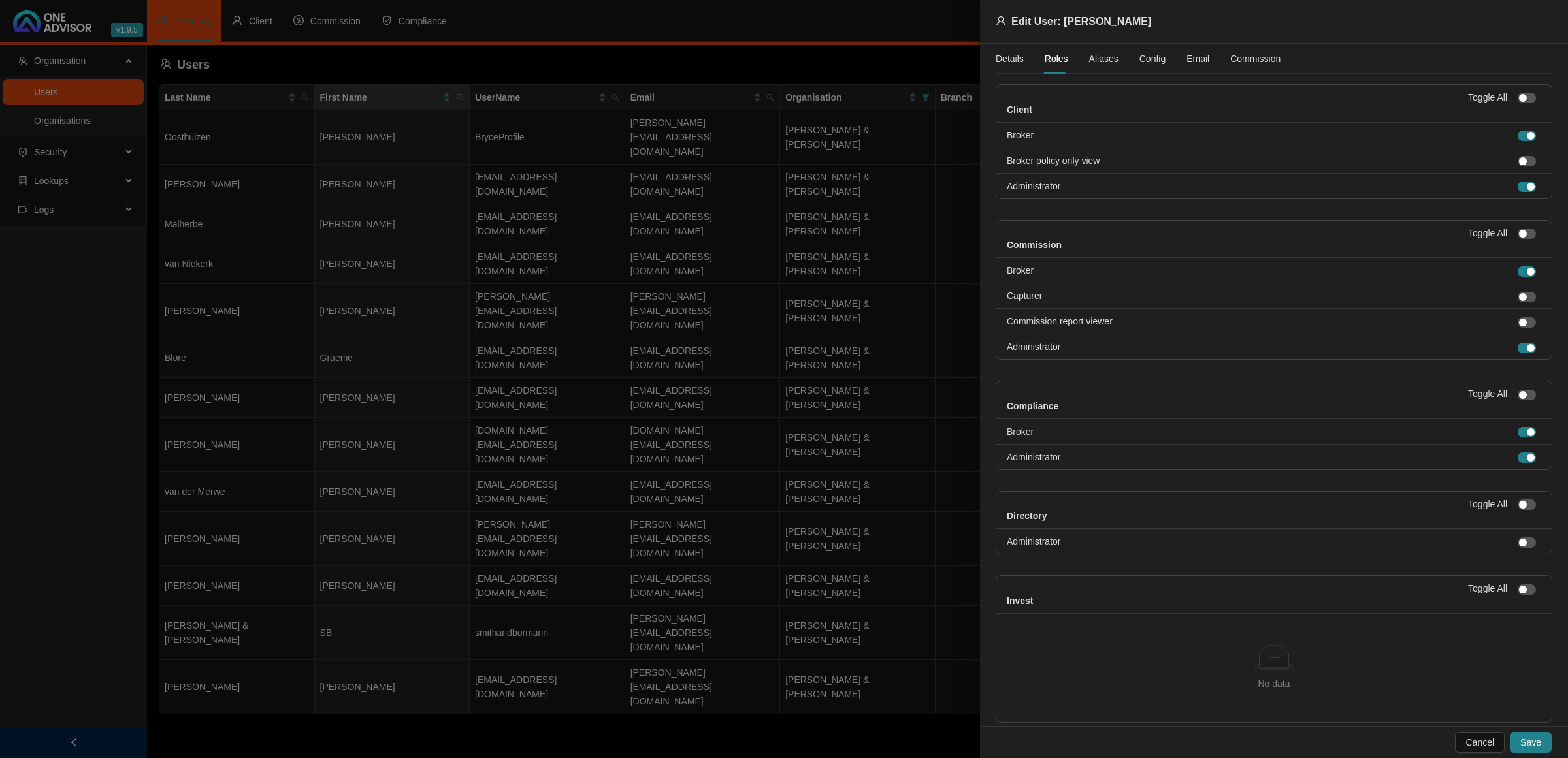
click at [813, 627] on div at bounding box center [784, 379] width 1568 height 758
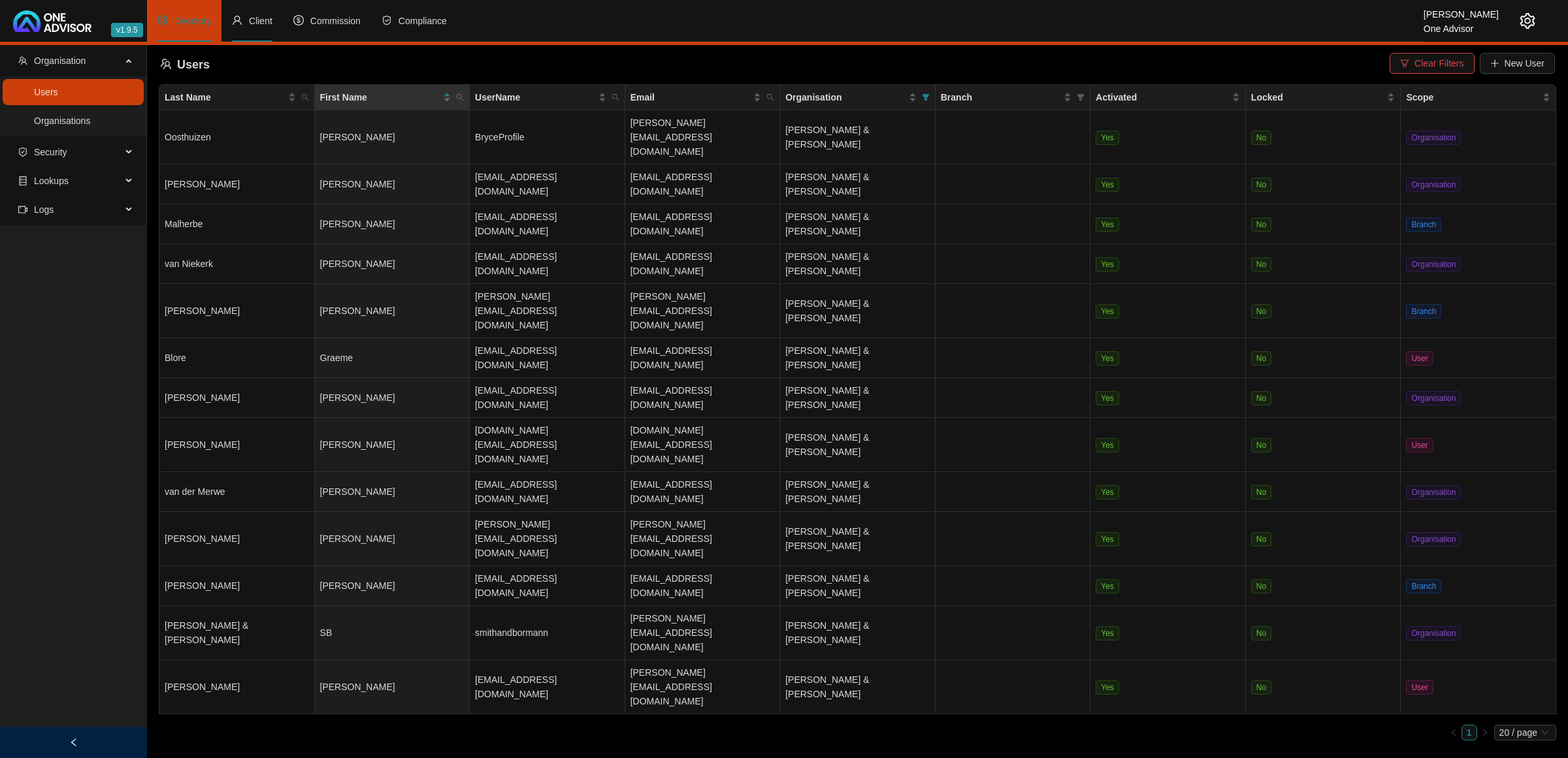
click at [253, 24] on span "Client" at bounding box center [261, 21] width 24 height 11
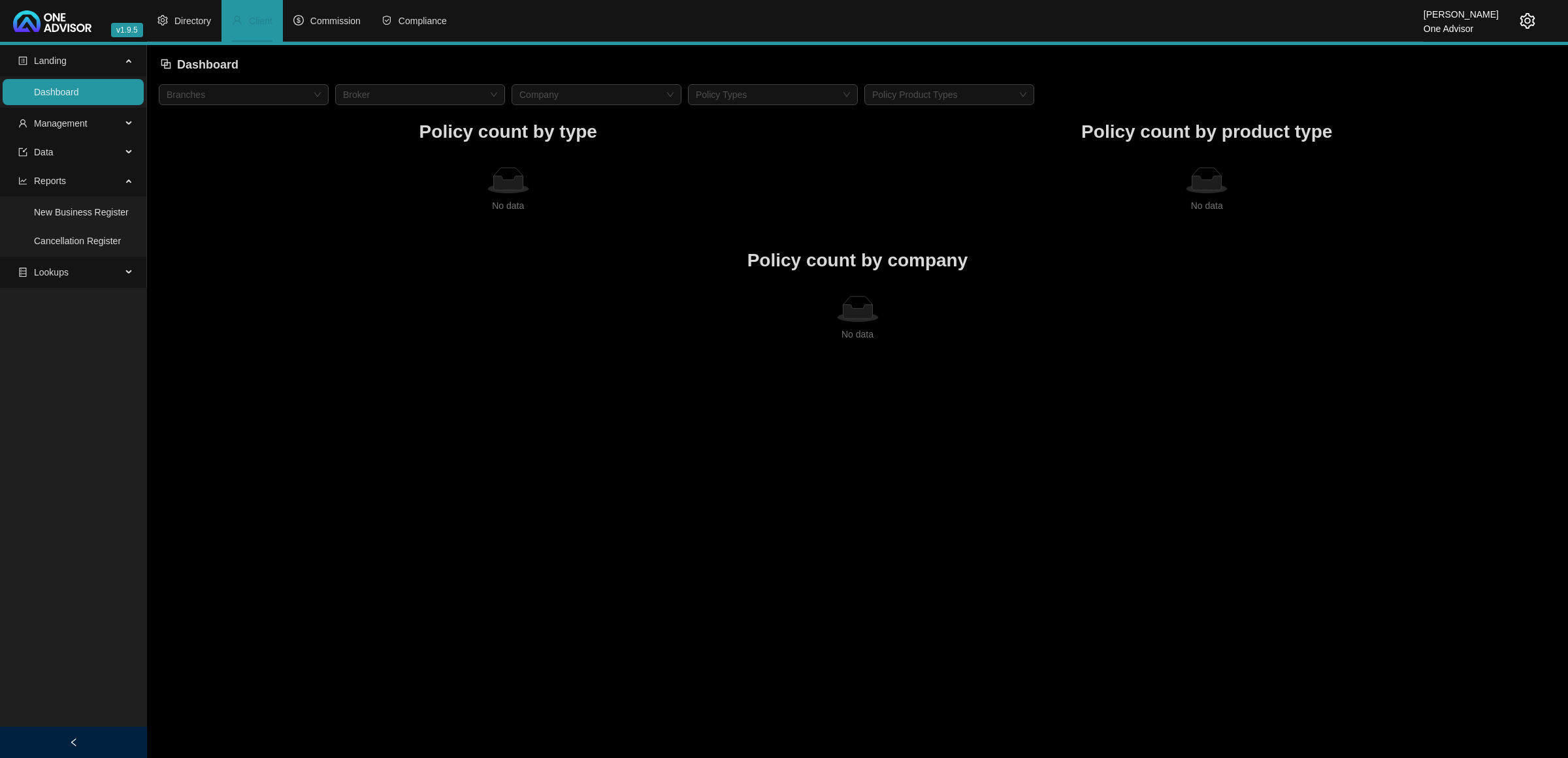
click at [1523, 25] on icon "setting" at bounding box center [1527, 21] width 15 height 16
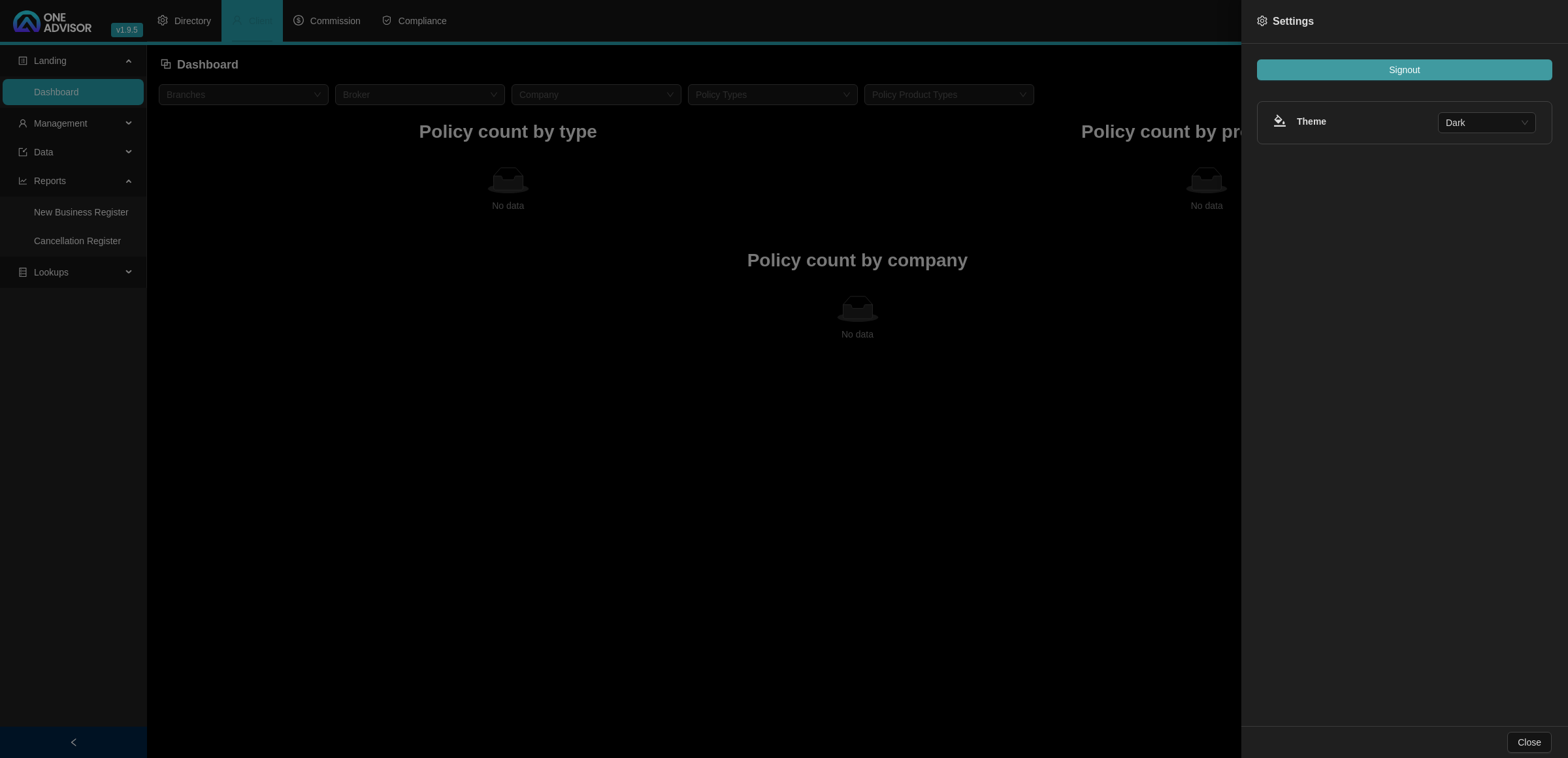
click at [1517, 68] on button "Signout" at bounding box center [1405, 70] width 295 height 21
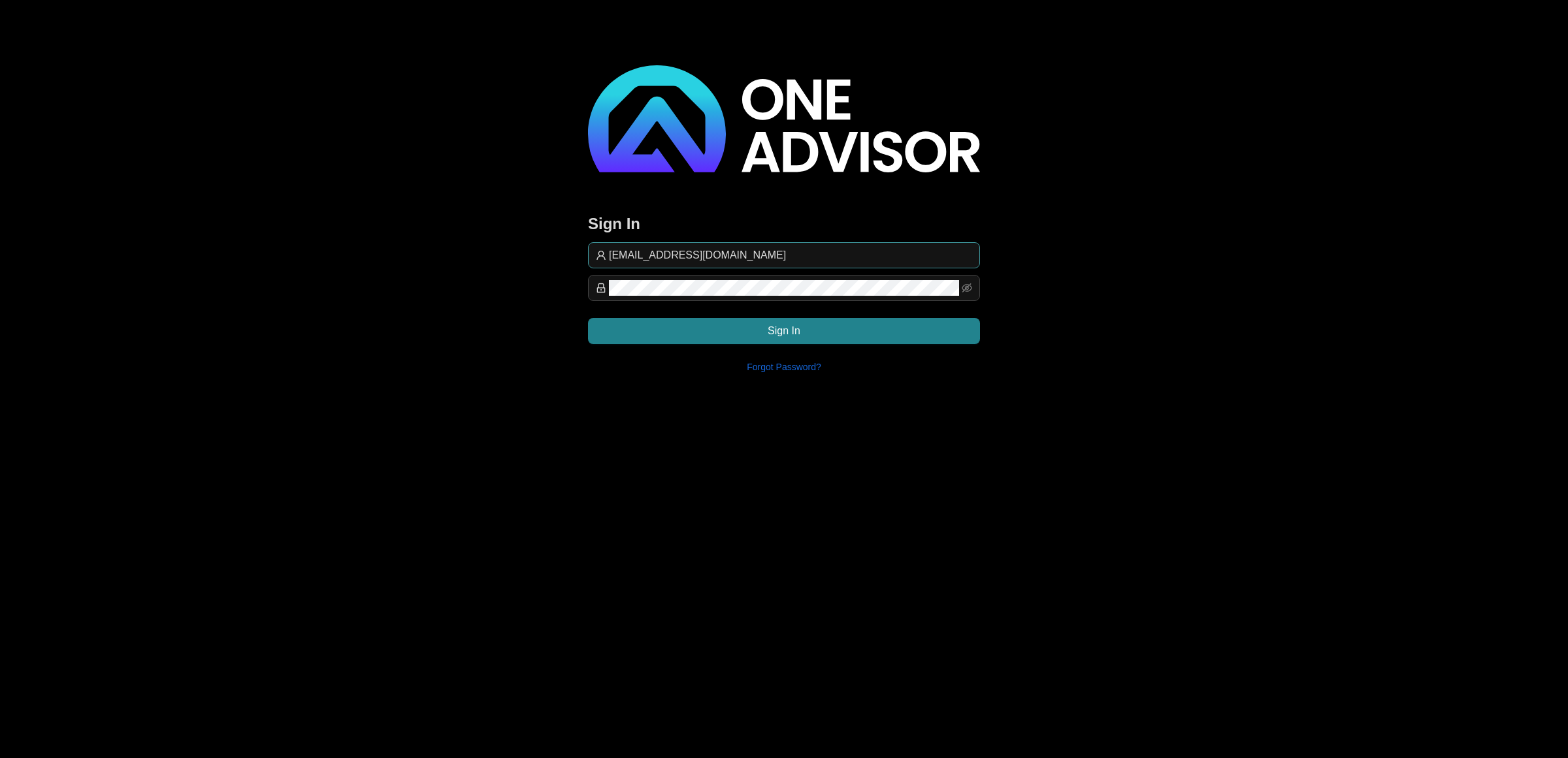
click at [807, 250] on input "[EMAIL_ADDRESS][DOMAIN_NAME]" at bounding box center [790, 256] width 363 height 16
type input "[EMAIL_ADDRESS][DOMAIN_NAME]"
click at [911, 334] on button "Sign In" at bounding box center [783, 331] width 392 height 26
